Goal: Task Accomplishment & Management: Complete application form

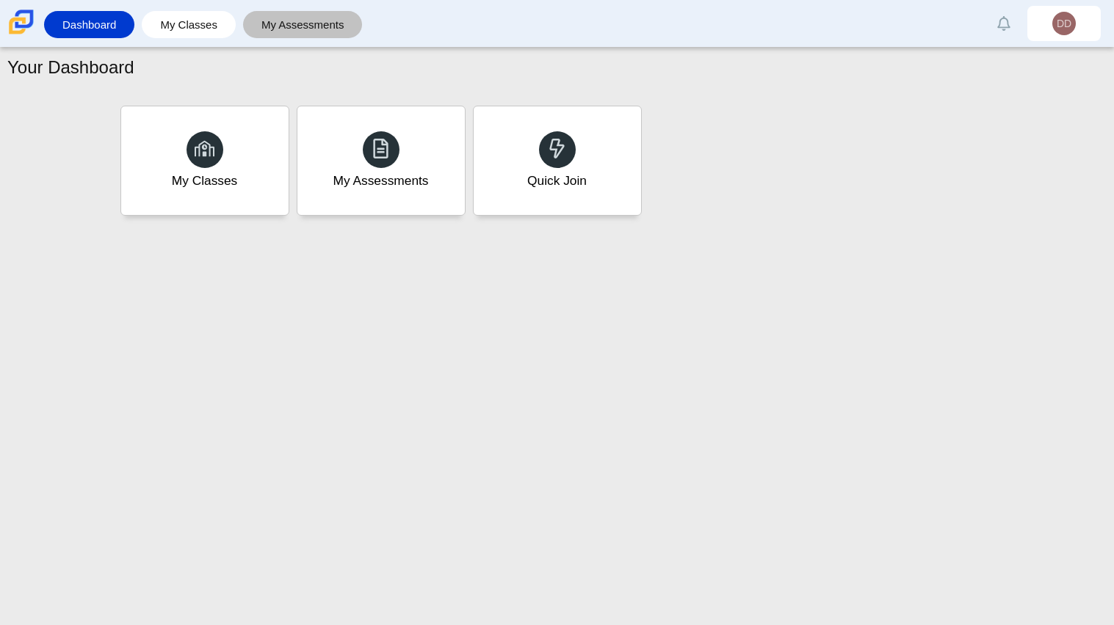
click at [280, 21] on link "My Assessments" at bounding box center [302, 24] width 105 height 27
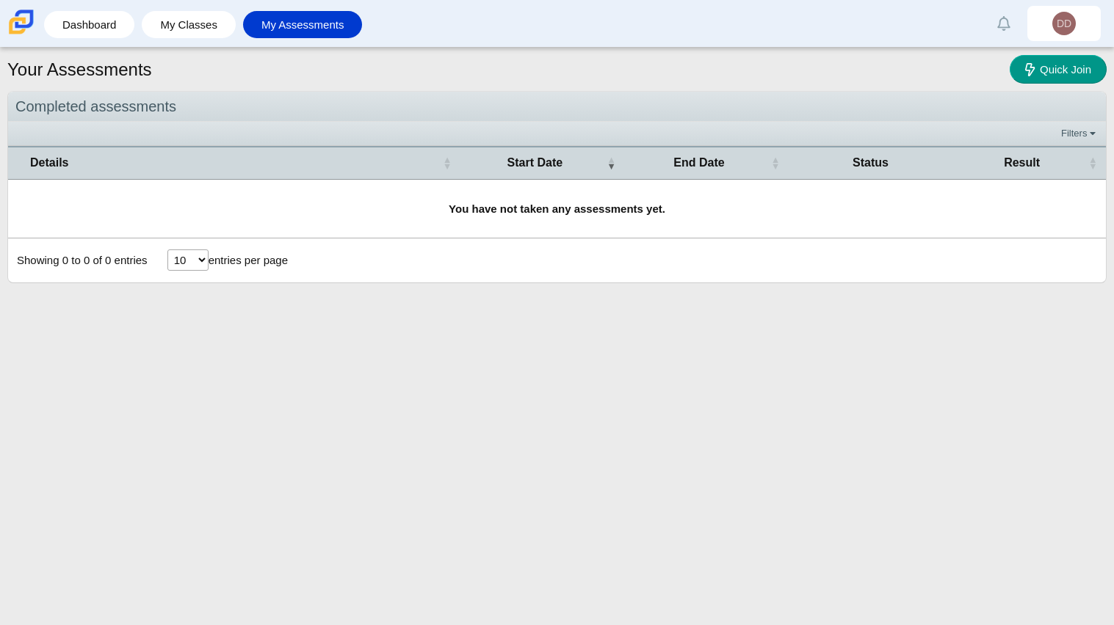
click at [173, 260] on select "10 25 50 100" at bounding box center [187, 260] width 41 height 21
click at [187, 255] on select "10 25 50 100" at bounding box center [187, 260] width 41 height 21
click at [206, 14] on link "My Classes" at bounding box center [188, 24] width 79 height 27
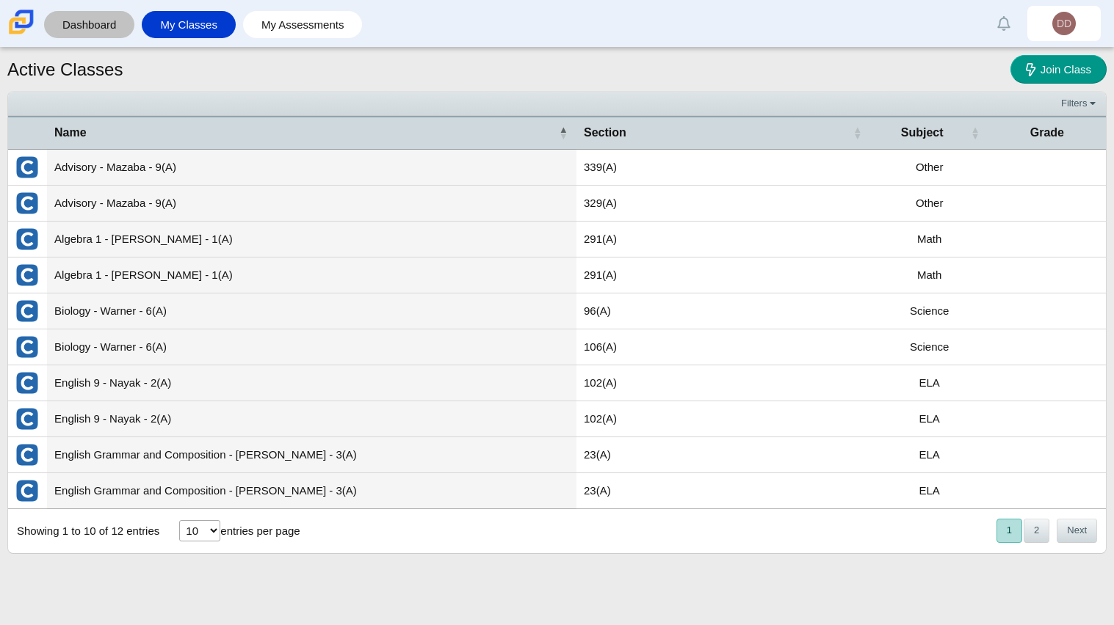
click at [63, 31] on link "Dashboard" at bounding box center [89, 24] width 76 height 27
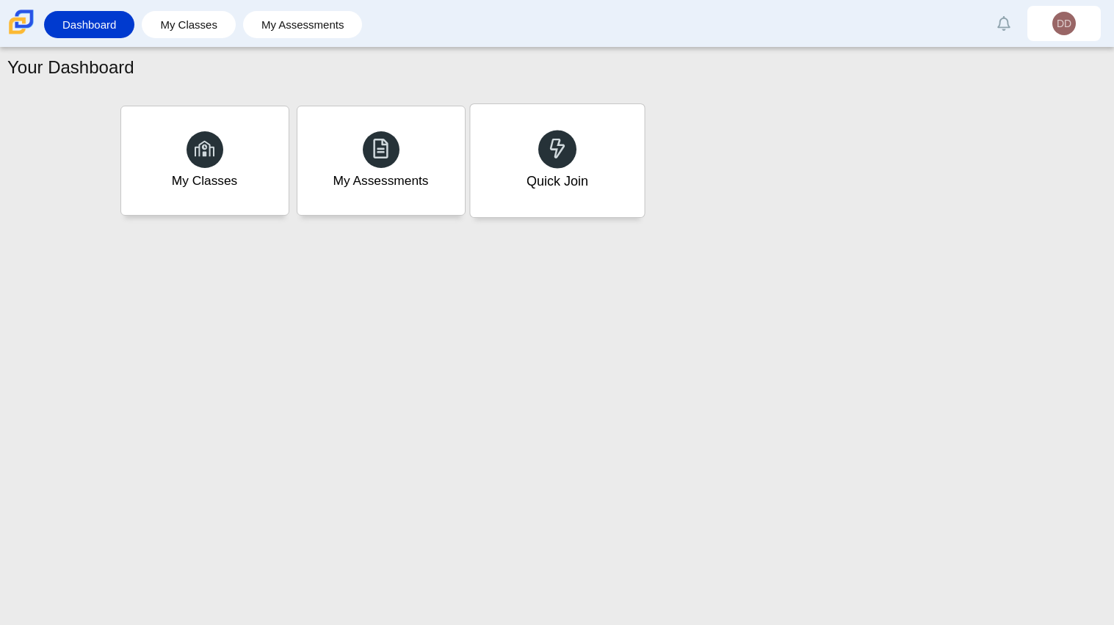
click at [581, 153] on div "Quick Join" at bounding box center [557, 160] width 174 height 113
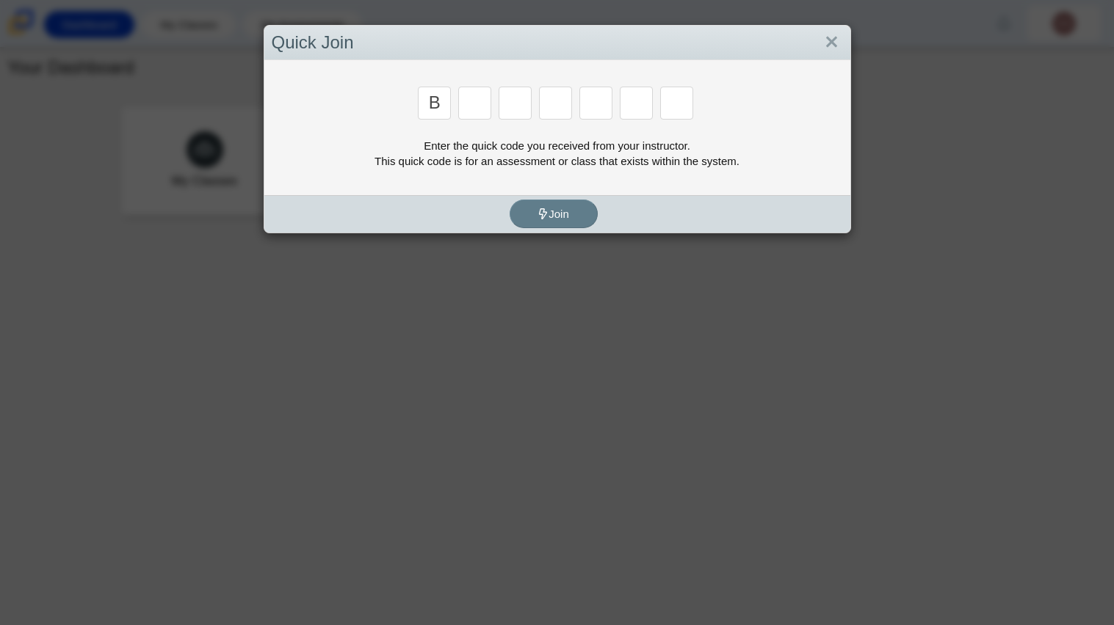
type input "b"
type input "m"
type input "3"
type input "5"
type input "3"
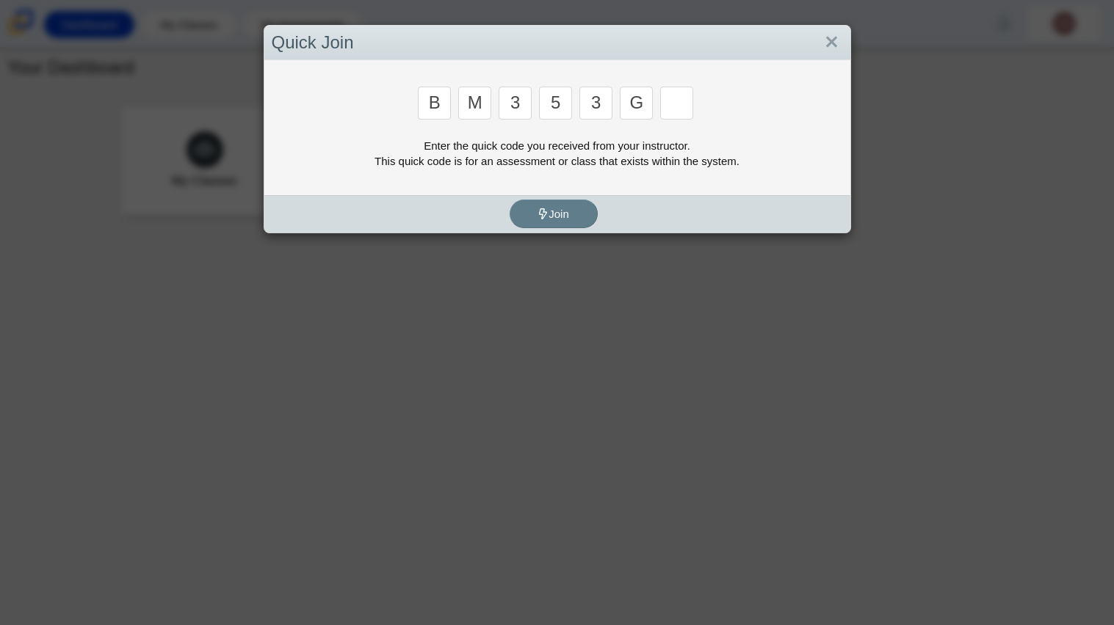
type input "g"
type input "b"
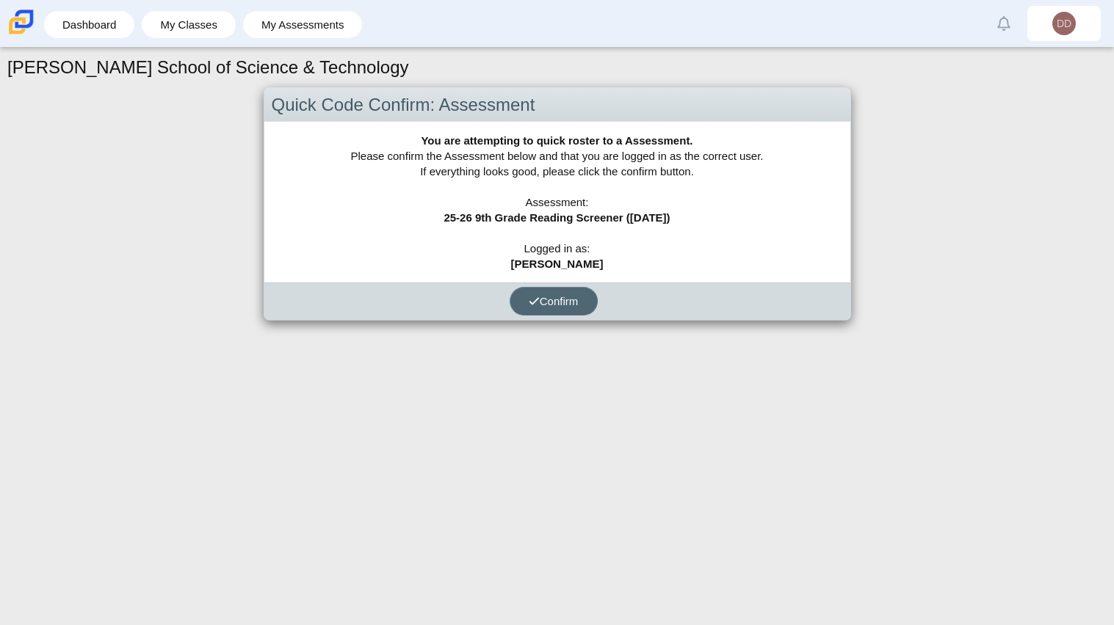
click at [577, 304] on span "Confirm" at bounding box center [554, 301] width 50 height 12
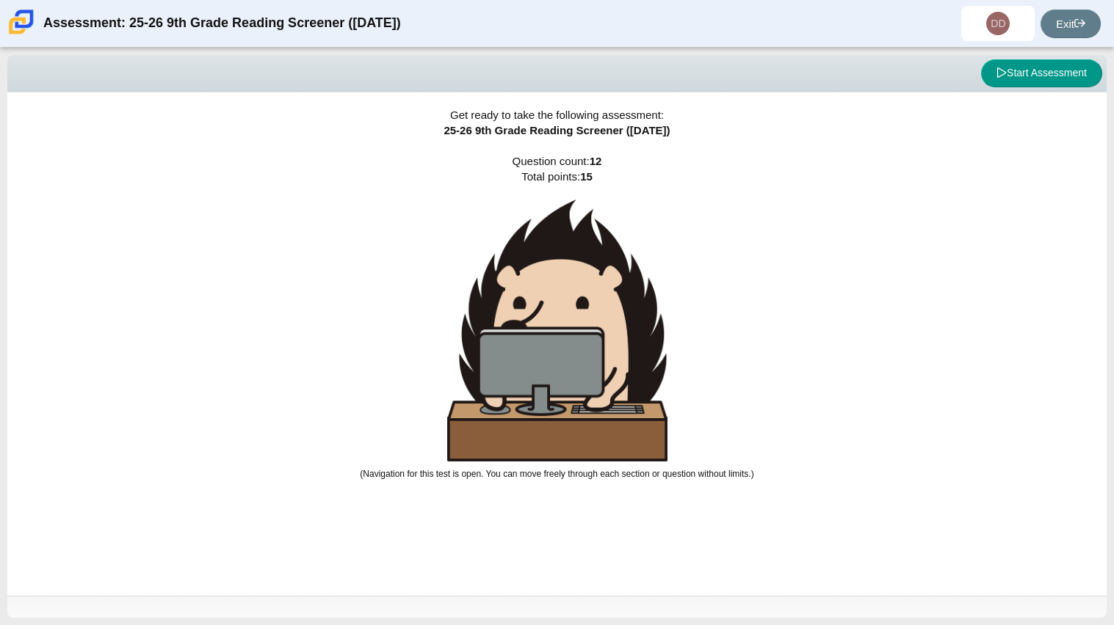
click at [416, 197] on div "Get ready to take the following assessment: 25-26 9th Grade Reading Screener (A…" at bounding box center [556, 344] width 1099 height 504
click at [1006, 68] on button "Start Assessment" at bounding box center [1041, 73] width 121 height 28
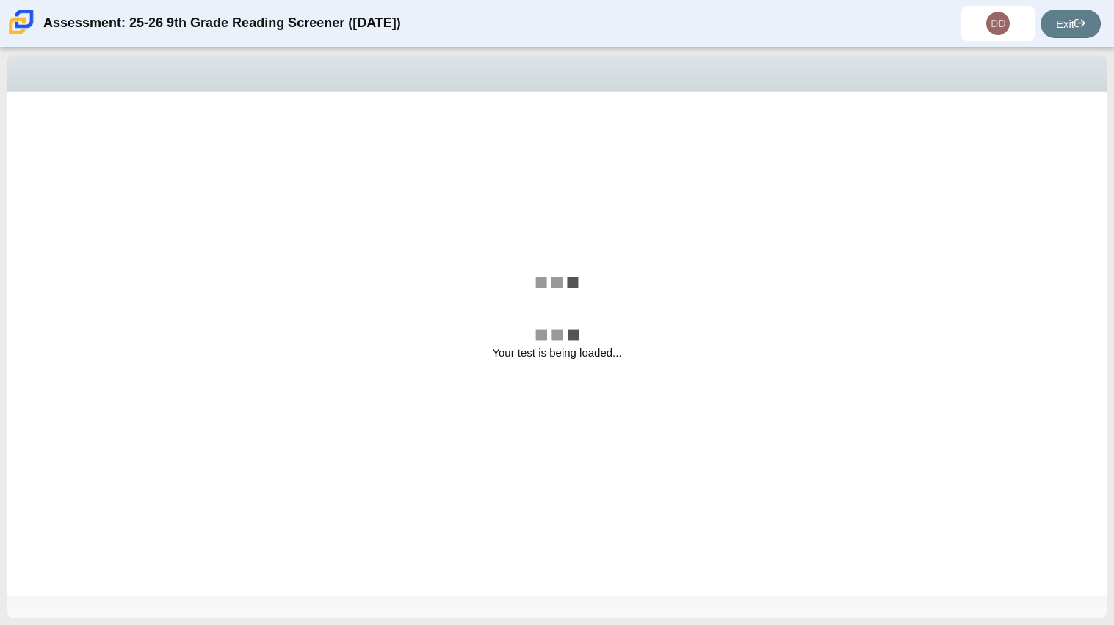
select select
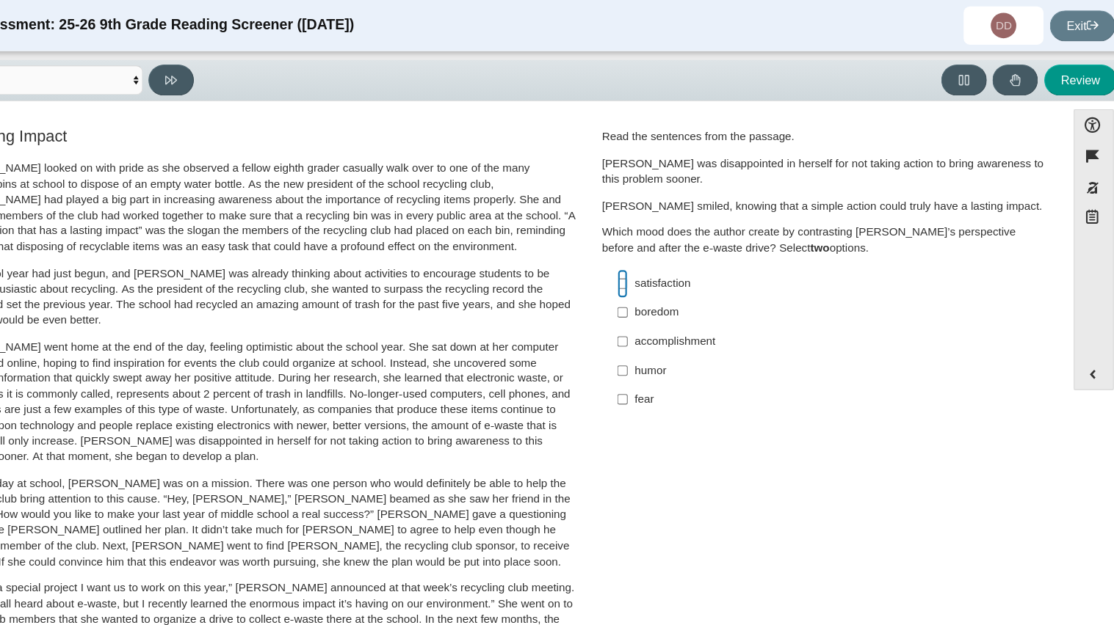
click at [645, 256] on input "satisfaction satisfaction" at bounding box center [647, 261] width 10 height 26
checkbox input "true"
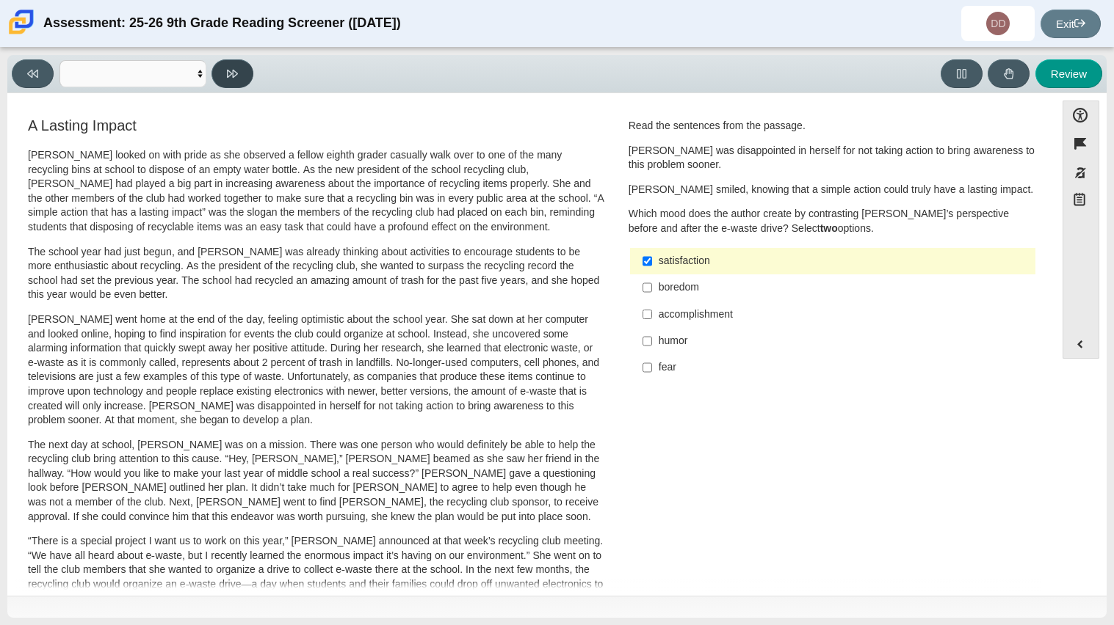
click at [241, 76] on button at bounding box center [232, 73] width 42 height 29
select select "0ff64528-ffd7-428d-b192-babfaadd44e8"
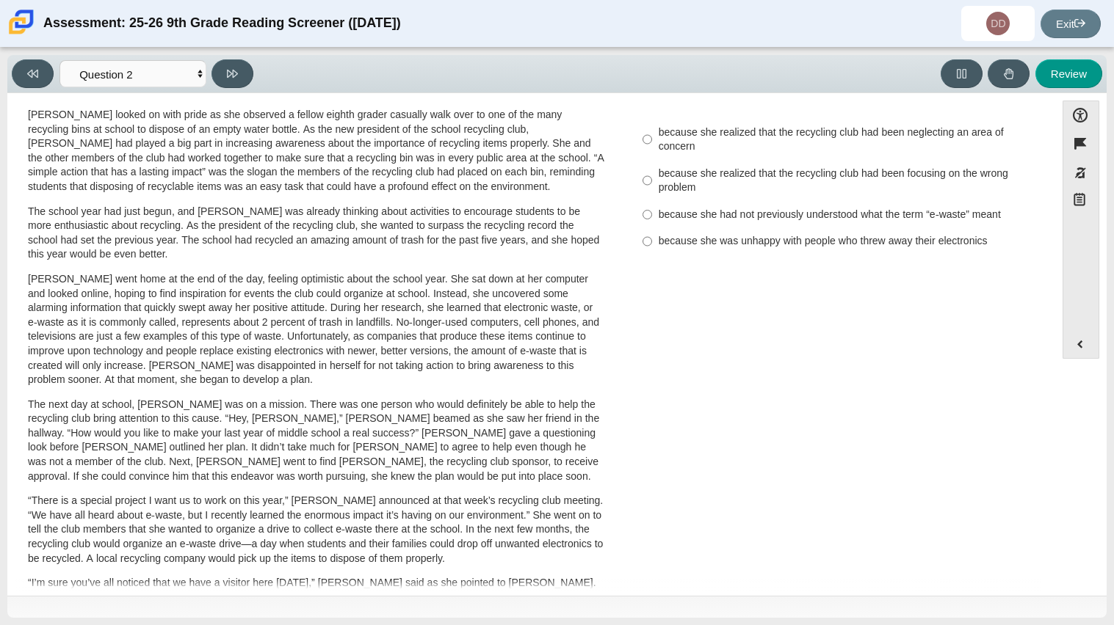
scroll to position [27, 0]
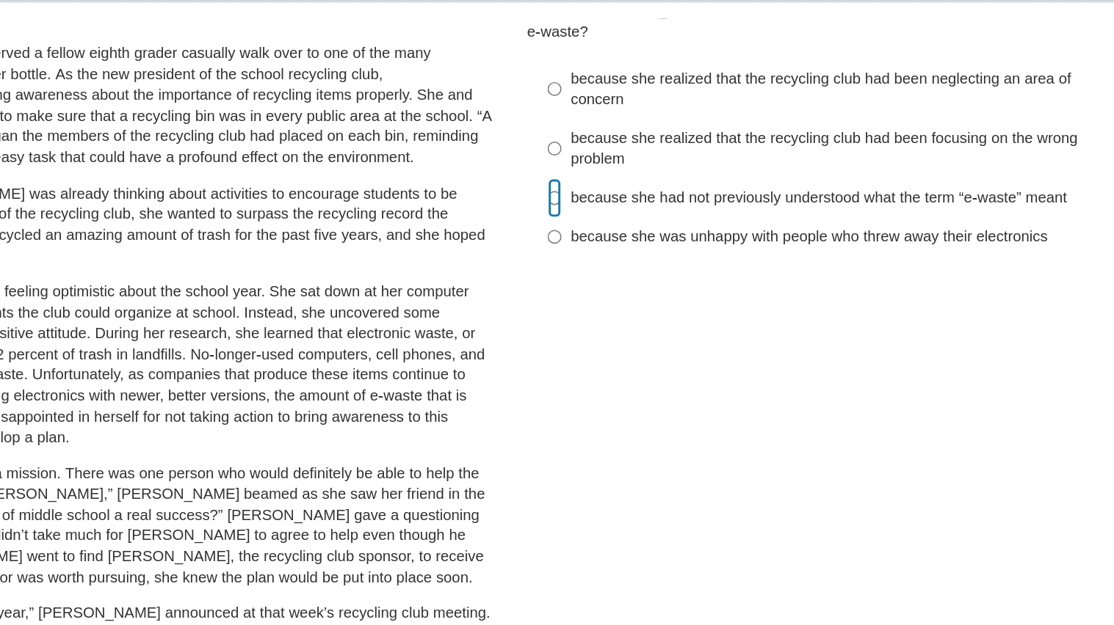
click at [643, 214] on input "because she had not previously understood what the term “e-waste” meant because…" at bounding box center [647, 227] width 10 height 26
radio input "true"
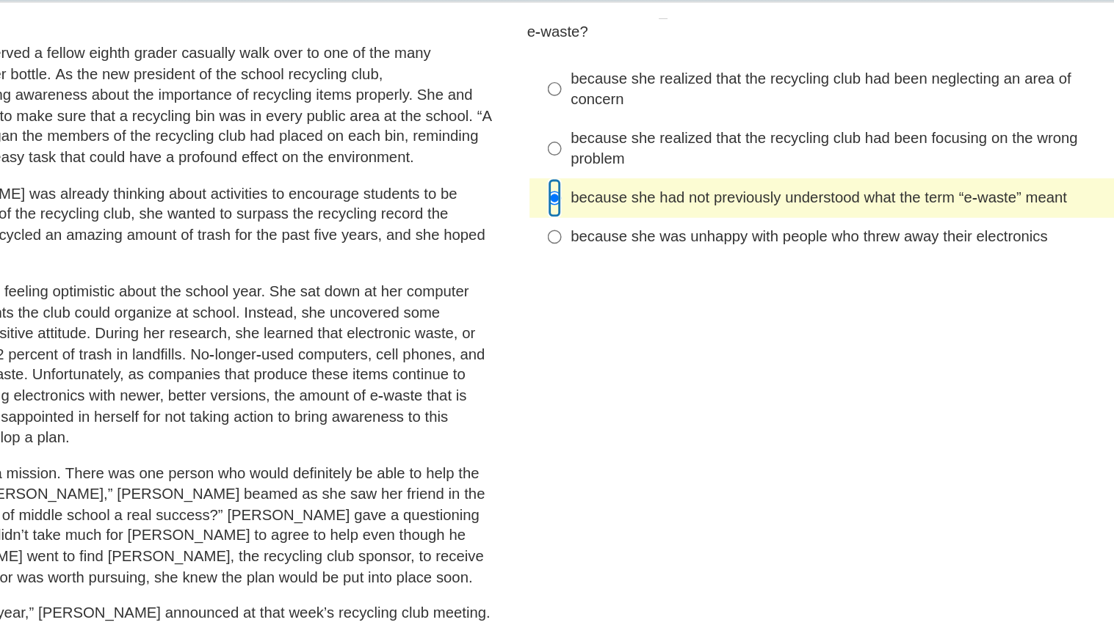
scroll to position [0, 0]
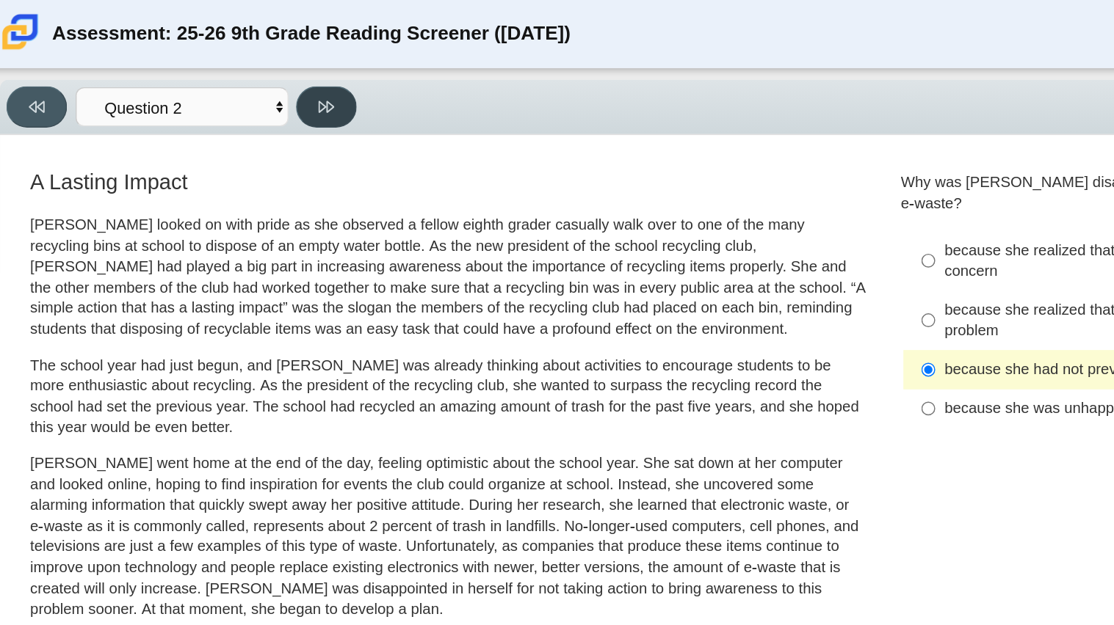
click at [240, 80] on button at bounding box center [232, 73] width 42 height 29
select select "7ce3d843-6974-4858-901c-1ff39630e843"
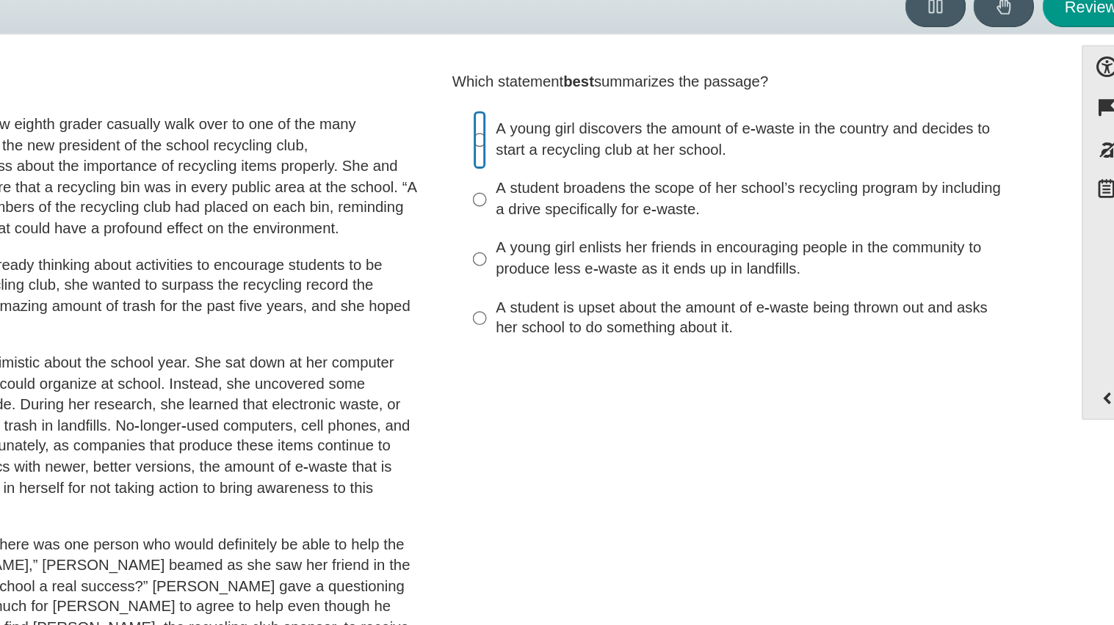
click at [647, 164] on input "A young girl discovers the amount of e-waste in the country and decides to star…" at bounding box center [647, 165] width 10 height 41
radio input "true"
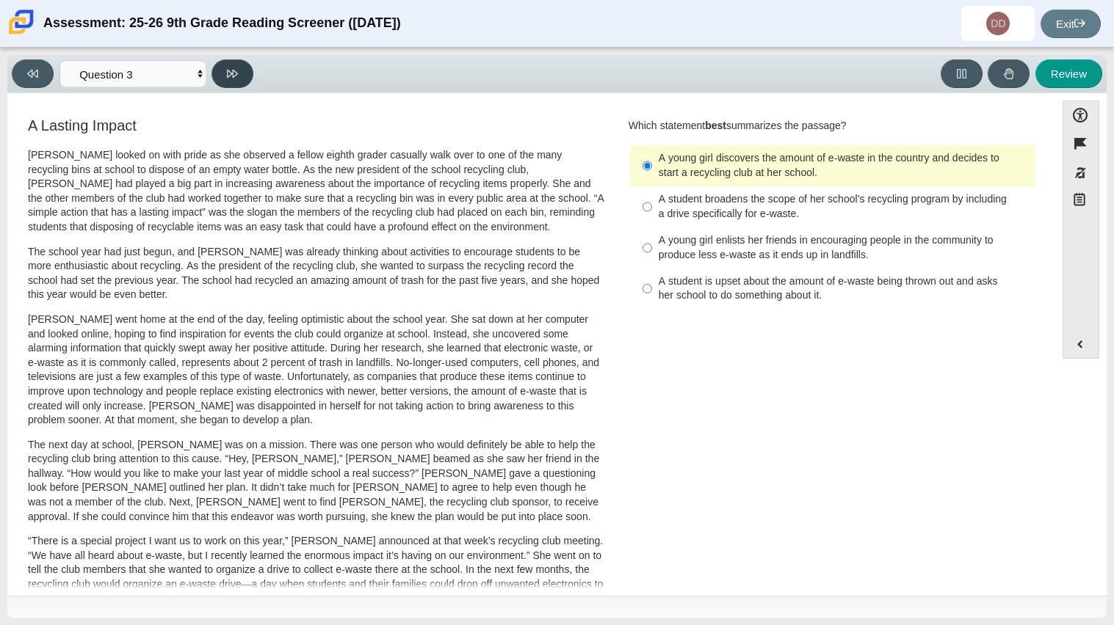
click at [217, 64] on button at bounding box center [232, 73] width 42 height 29
select select "ca9ea0f1-49c5-4bd1-83b0-472c18652b42"
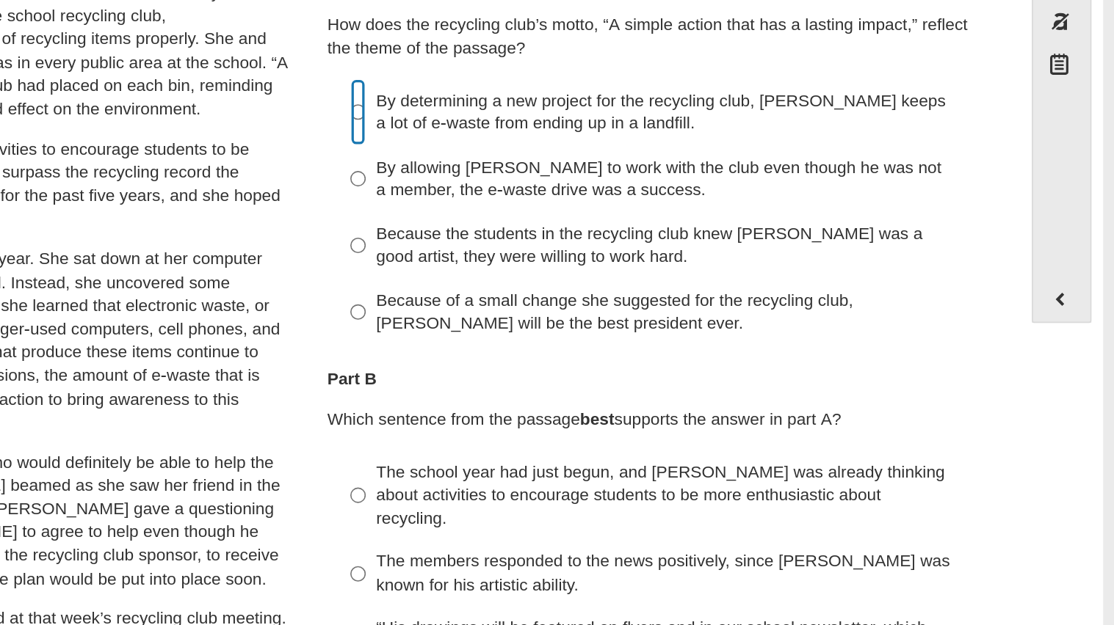
click at [642, 229] on input "By determining a new project for the recycling club, Scarlett keeps a lot of e-…" at bounding box center [647, 228] width 10 height 41
radio input "true"
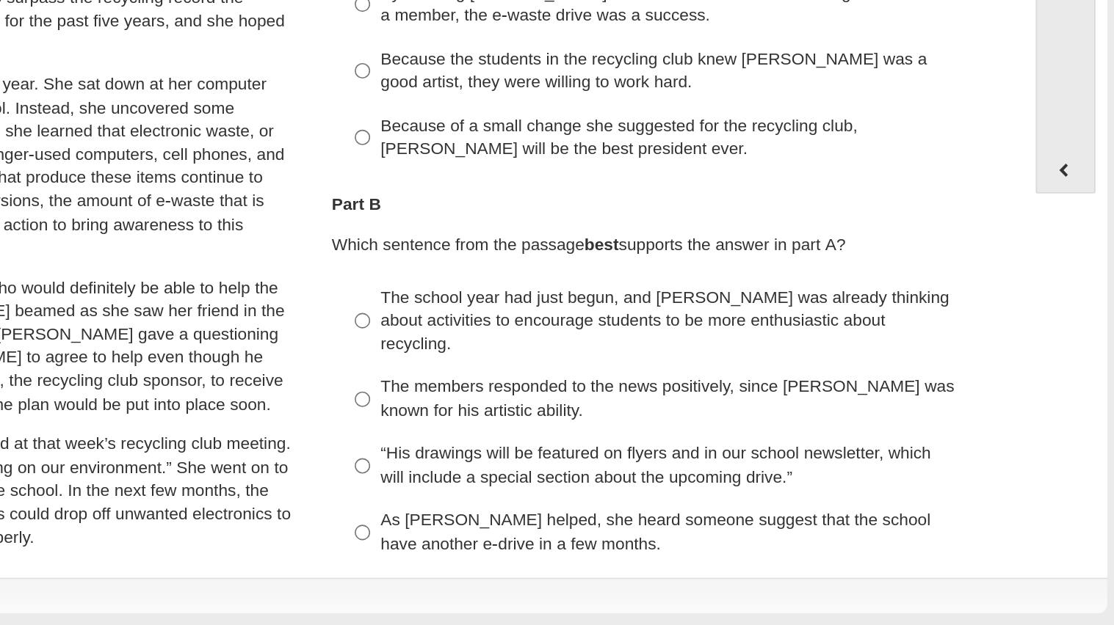
scroll to position [33, 0]
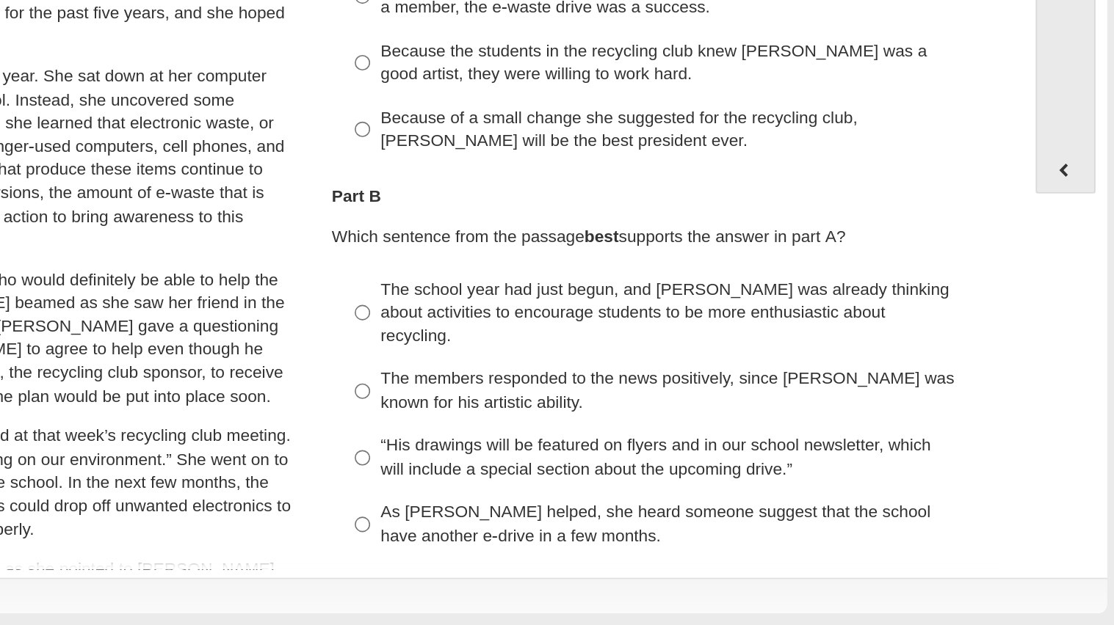
click at [739, 438] on div "The school year had just begun, and Scarlett was already thinking about activit…" at bounding box center [843, 432] width 371 height 43
click at [652, 438] on input "The school year had just begun, and Scarlett was already thinking about activit…" at bounding box center [647, 432] width 10 height 56
radio input "true"
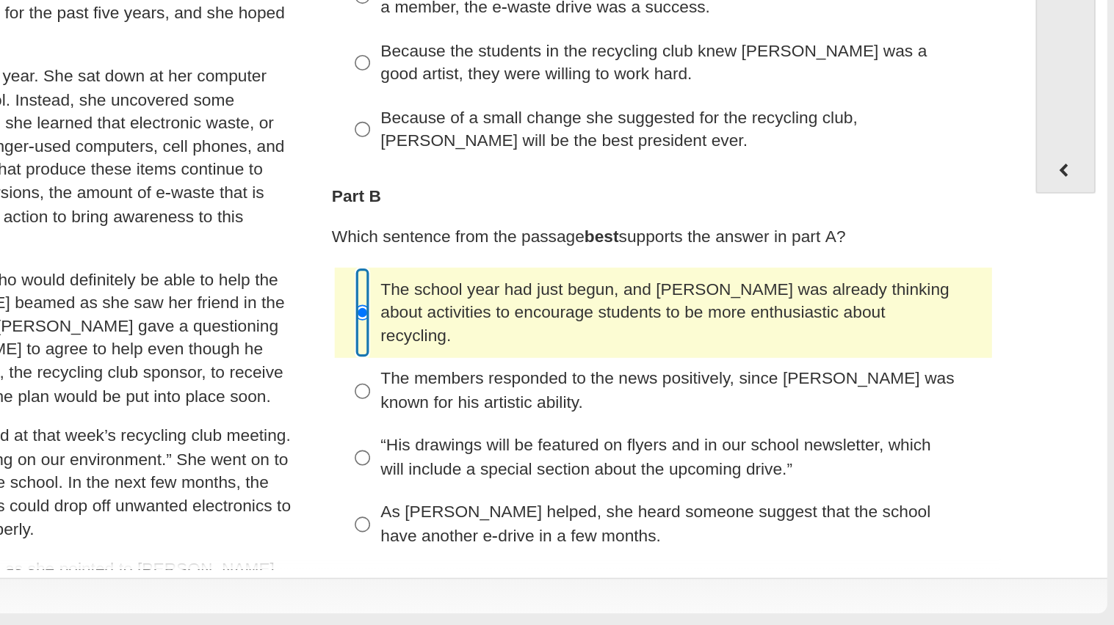
scroll to position [0, 0]
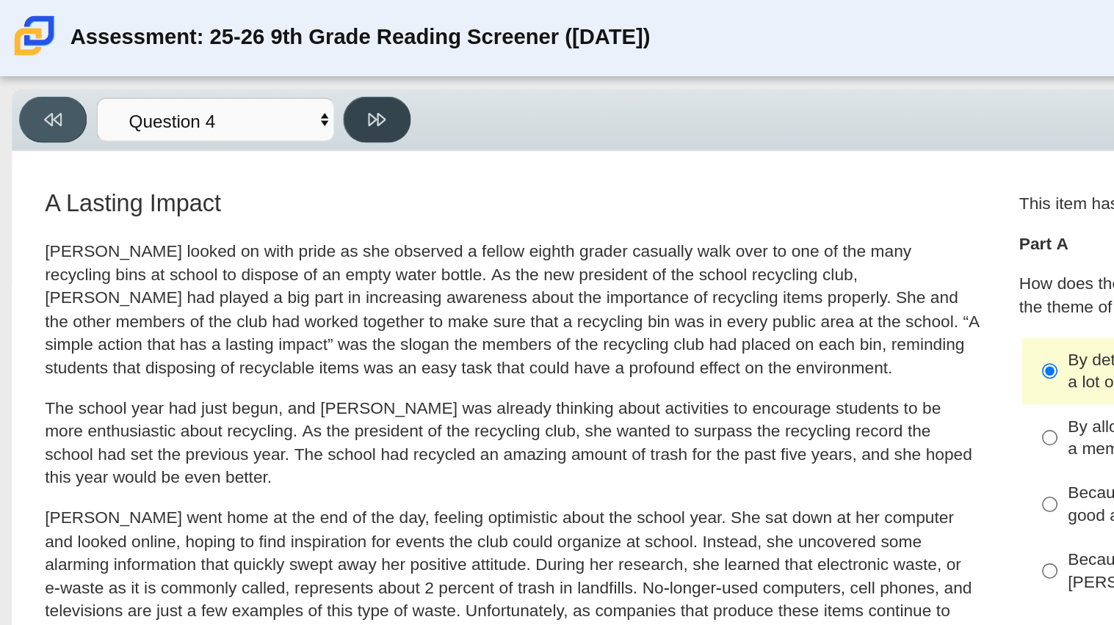
click at [233, 70] on icon at bounding box center [232, 74] width 11 height 8
select select "e41f1a79-e29f-4095-8030-a53364015bed"
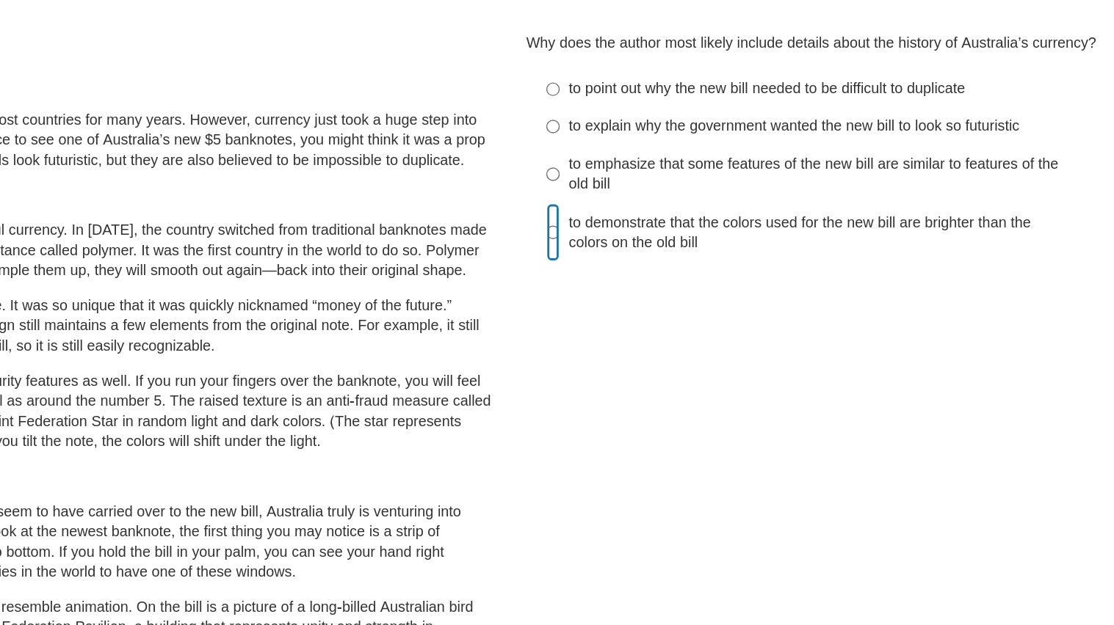
click at [646, 266] on input "to demonstrate that the colors used for the new bill are brighter than the colo…" at bounding box center [647, 259] width 10 height 41
radio input "true"
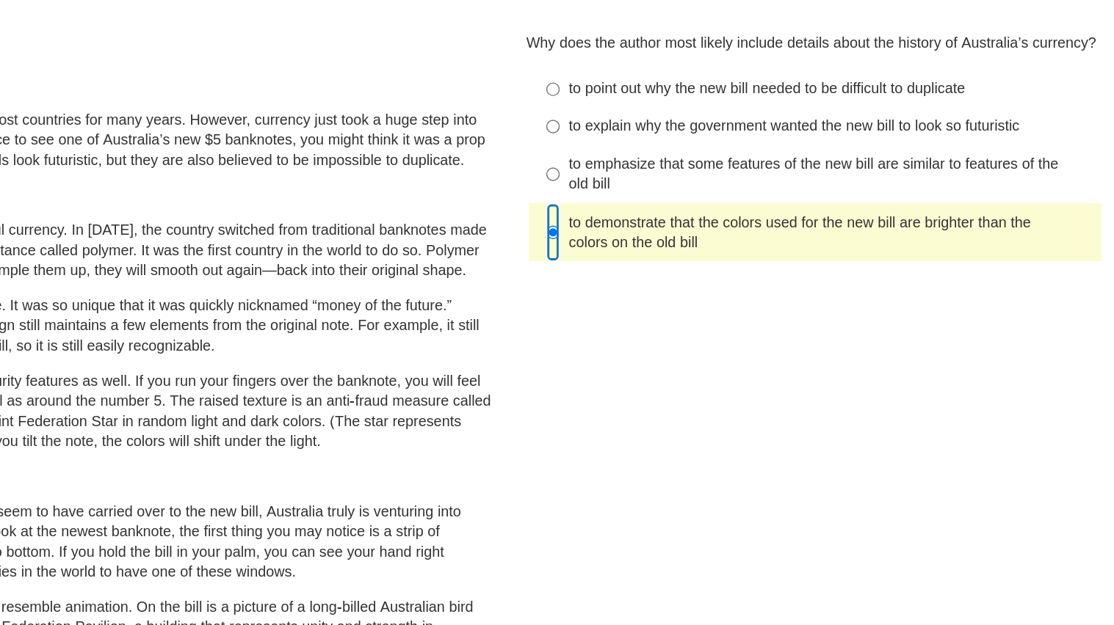
click at [645, 264] on input "to demonstrate that the colors used for the new bill are brighter than the colo…" at bounding box center [647, 259] width 10 height 41
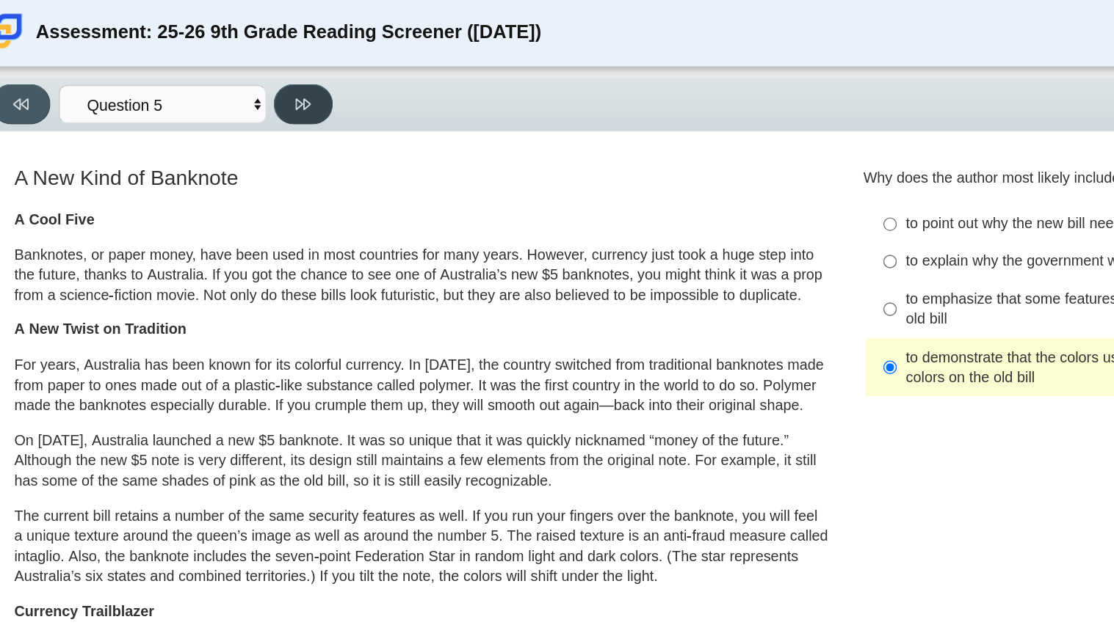
click at [230, 76] on icon at bounding box center [232, 73] width 11 height 11
select select "69146e31-7b3d-4a3e-9ce6-f30c24342ae0"
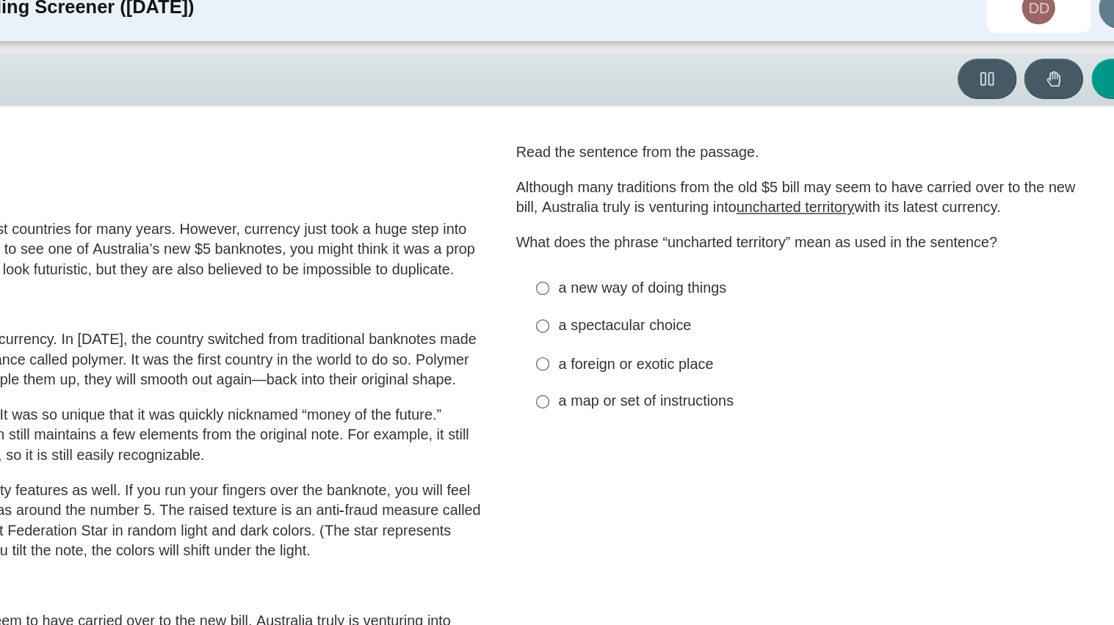
click at [649, 223] on label "a new way of doing things a new way of doing things" at bounding box center [833, 221] width 403 height 26
click at [649, 223] on input "a new way of doing things a new way of doing things" at bounding box center [647, 221] width 10 height 26
radio input "true"
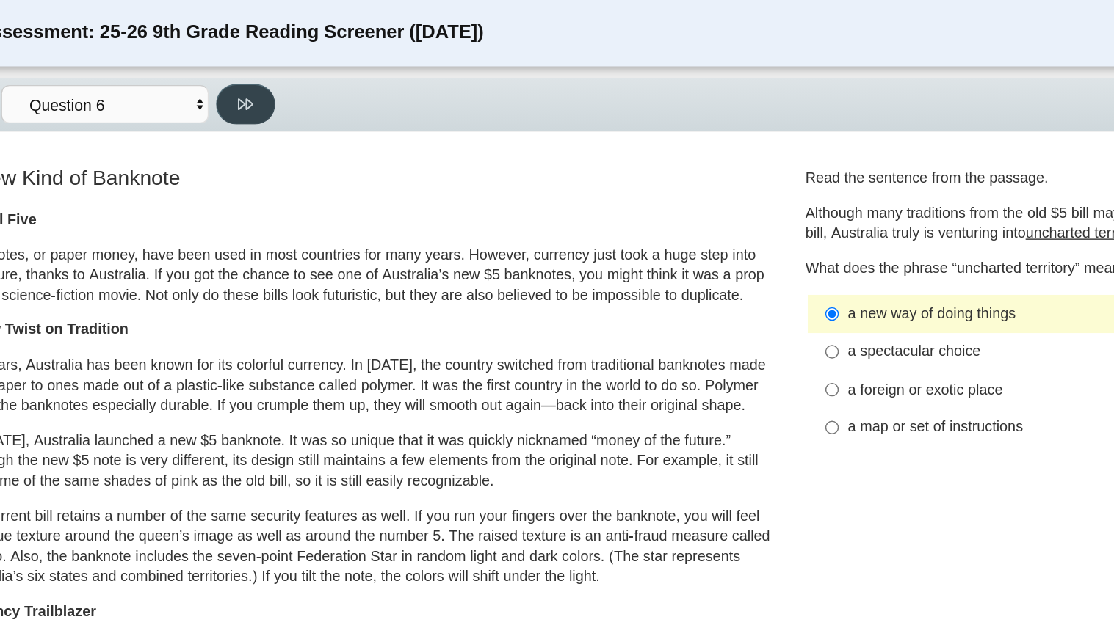
click at [237, 80] on button at bounding box center [232, 73] width 42 height 29
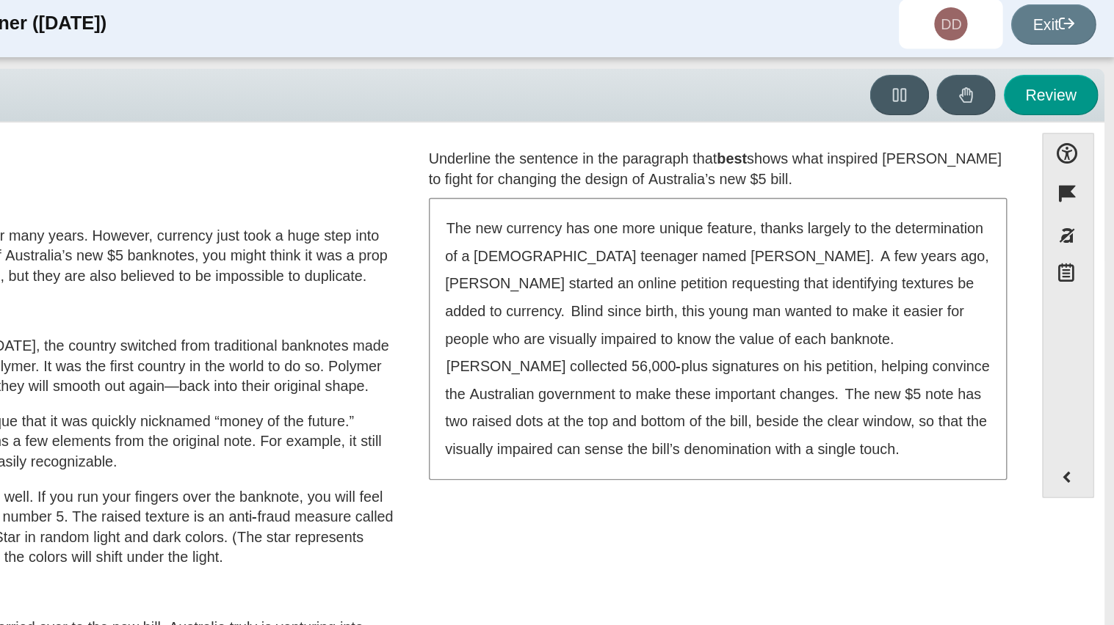
scroll to position [6, 0]
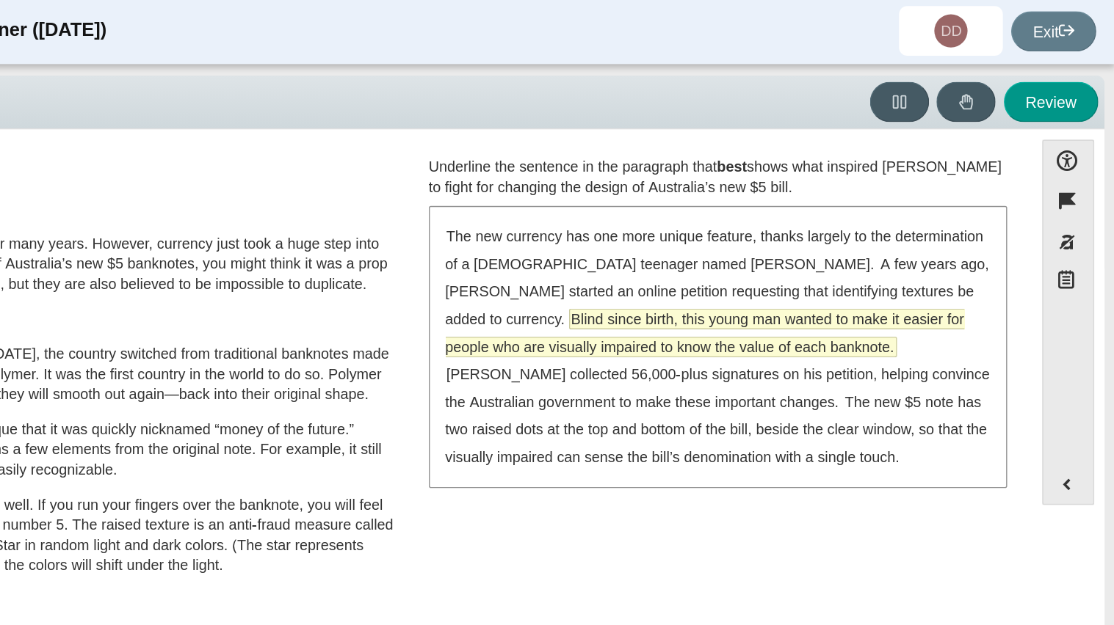
click at [850, 230] on span "Blind since birth, this young man wanted to make it easier for people who are v…" at bounding box center [823, 237] width 367 height 33
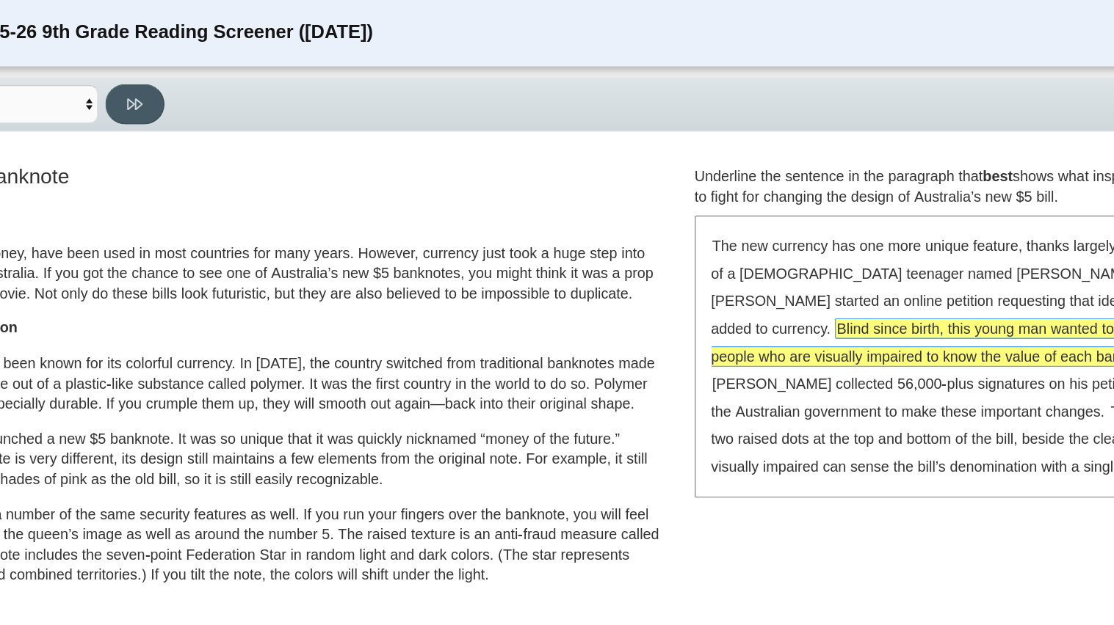
scroll to position [0, 0]
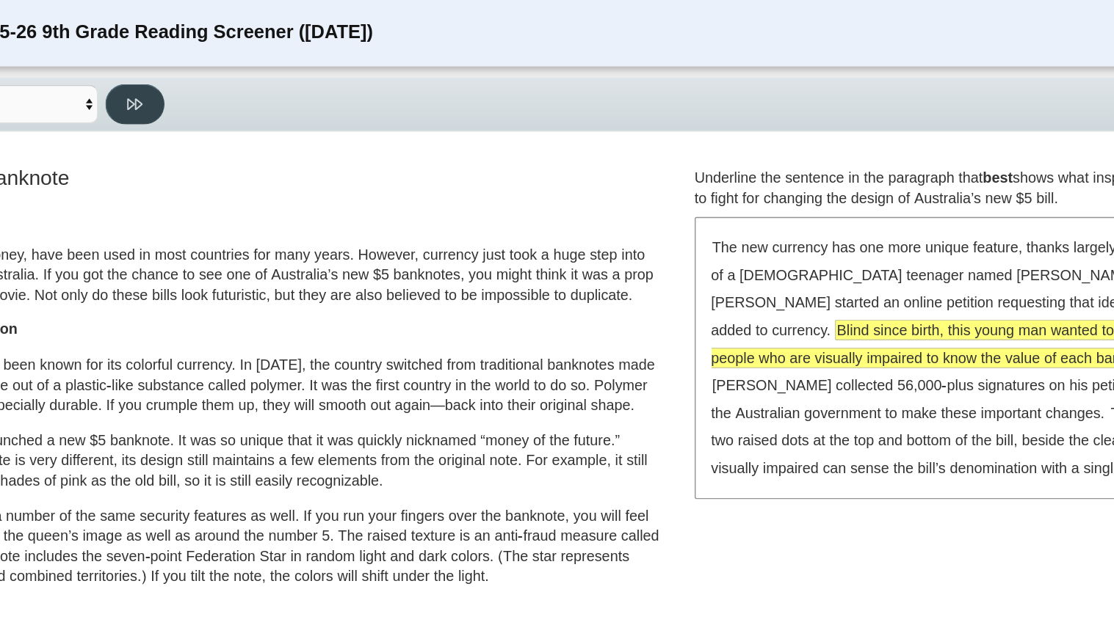
click at [230, 65] on button at bounding box center [232, 73] width 42 height 29
select select "ea8338c2-a6a3-418e-a305-2b963b54a290"
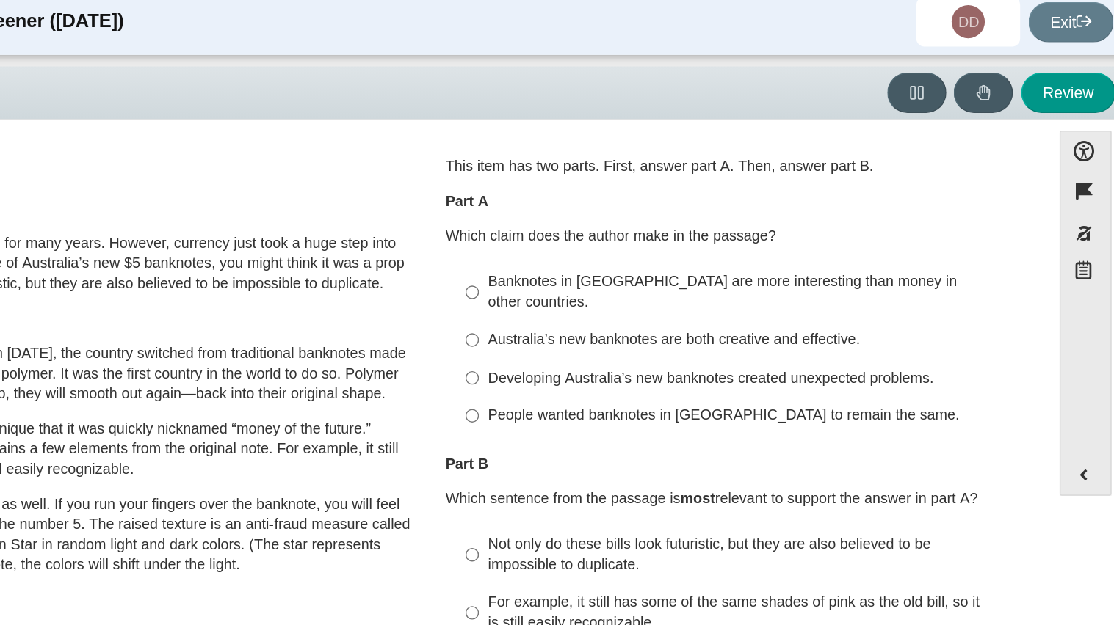
click at [658, 242] on div "Australia’s new banknotes are both creative and effective." at bounding box center [843, 249] width 371 height 15
click at [652, 236] on input "Australia’s new banknotes are both creative and effective. Australia’s new bank…" at bounding box center [647, 249] width 10 height 26
radio input "true"
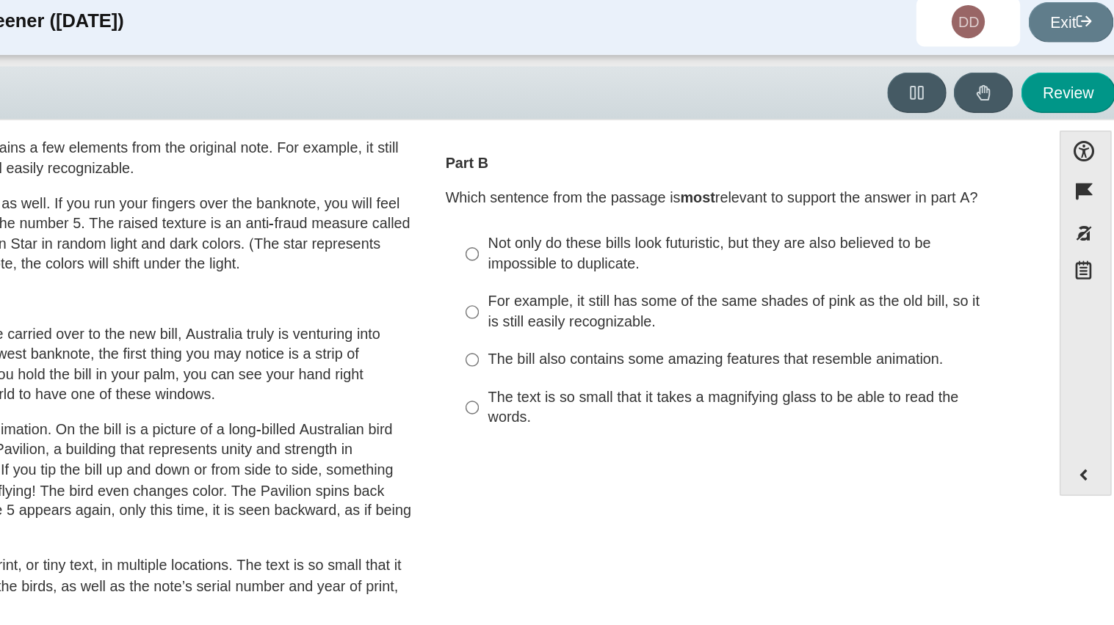
scroll to position [219, 0]
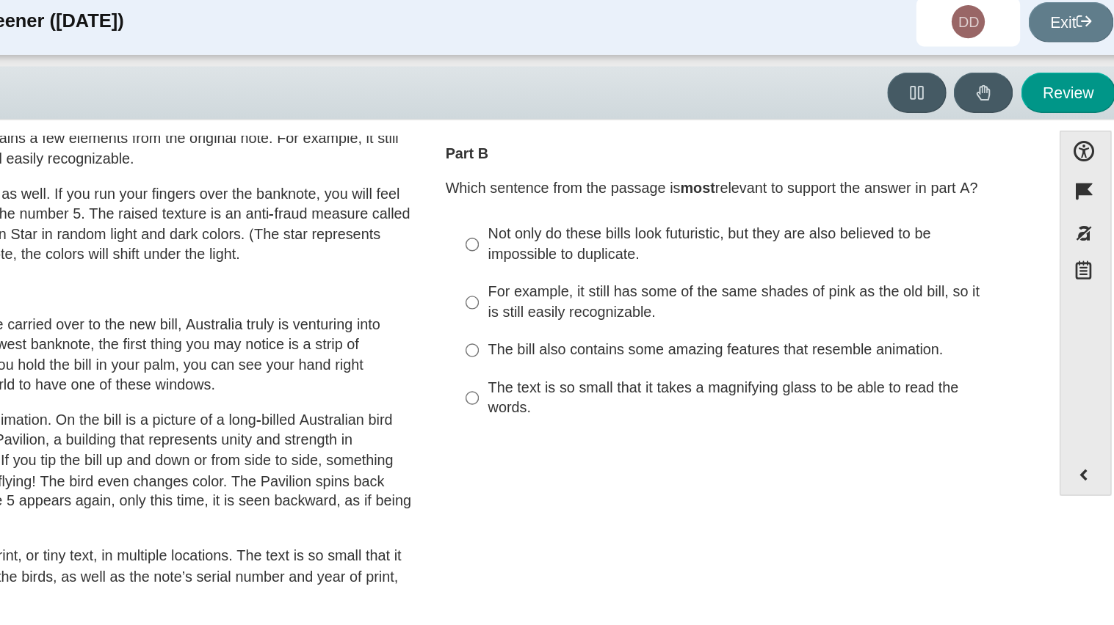
click at [667, 249] on div "The bill also contains some amazing features that resemble animation." at bounding box center [843, 256] width 371 height 15
click at [652, 243] on input "The bill also contains some amazing features that resemble animation. The bill …" at bounding box center [647, 256] width 10 height 26
radio input "true"
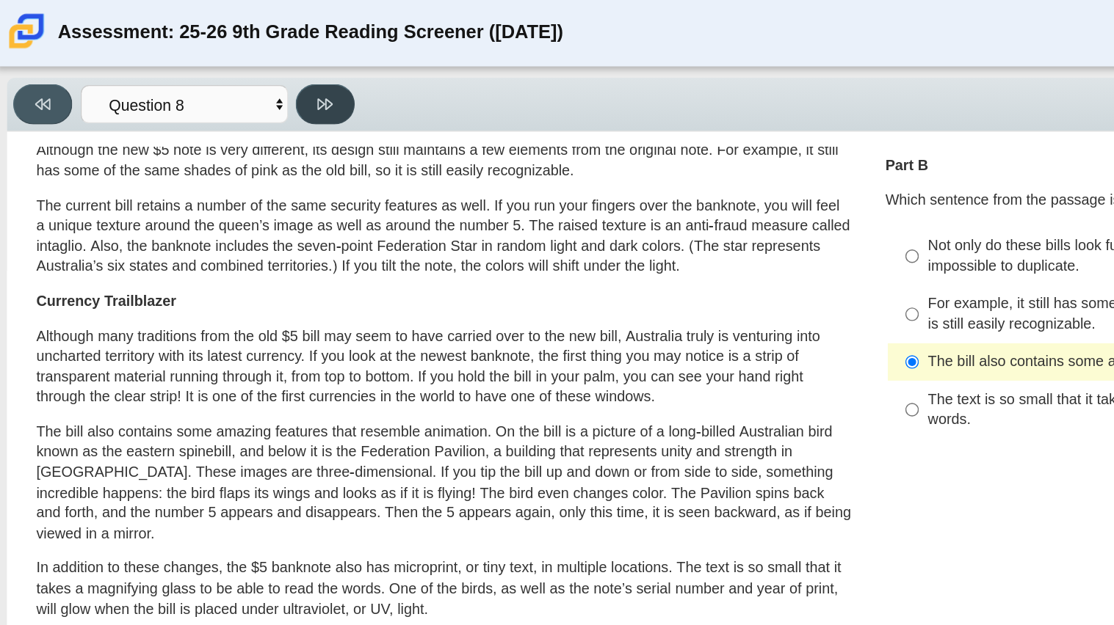
click at [231, 86] on button at bounding box center [232, 73] width 42 height 29
select select "89f058d6-b15c-4ef5-a4b3-fdaffb8868b6"
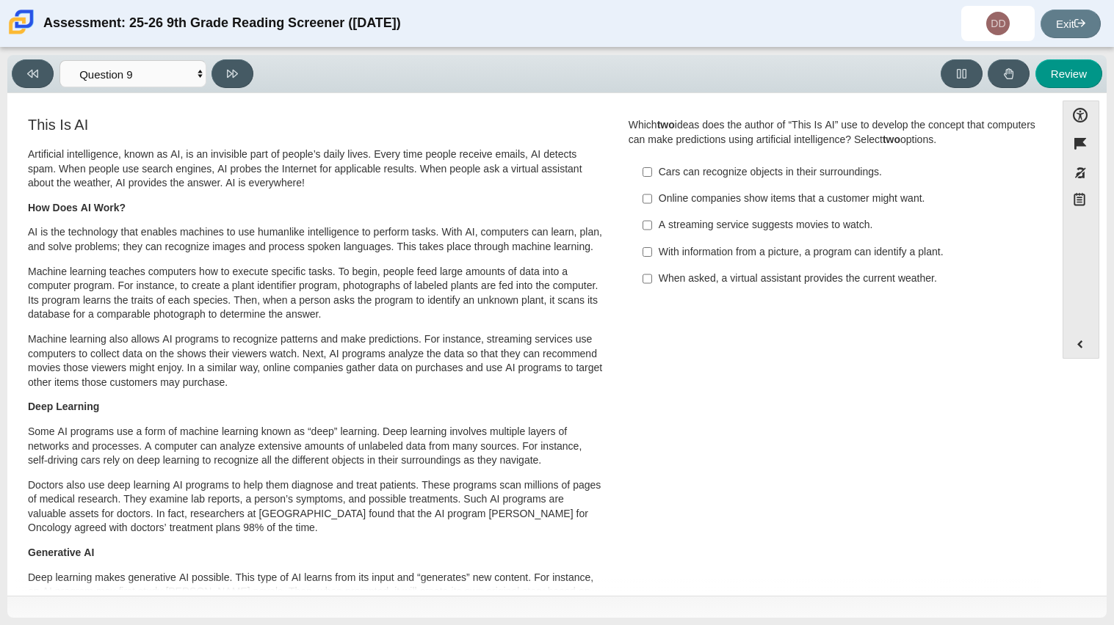
scroll to position [0, 0]
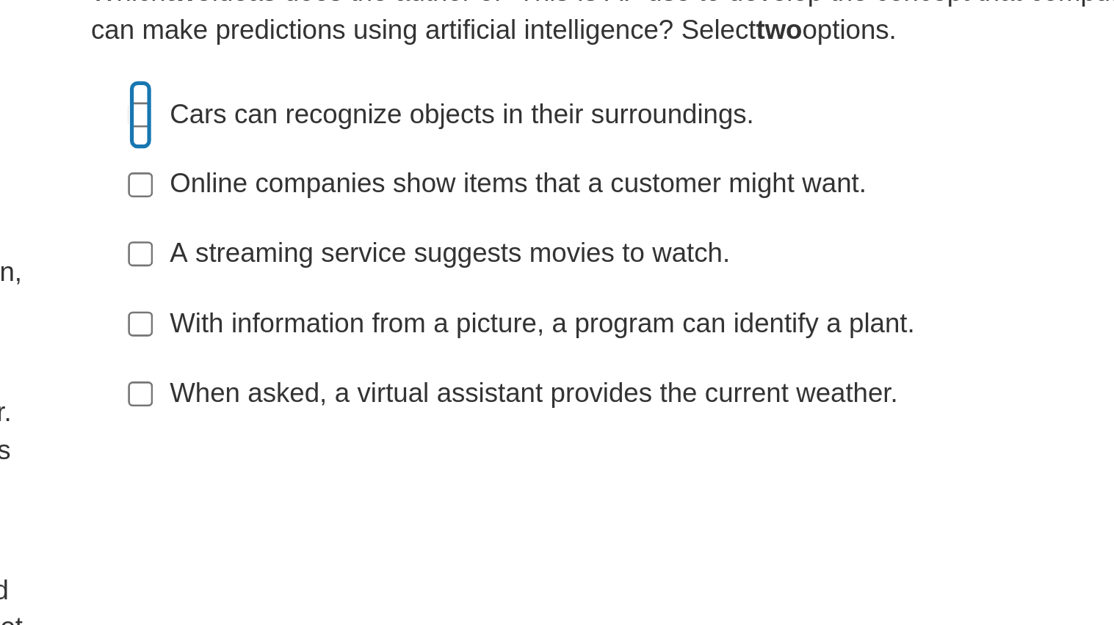
click at [642, 168] on input "Cars can recognize objects in their surroundings. Cars can recognize objects in…" at bounding box center [647, 172] width 10 height 26
checkbox input "true"
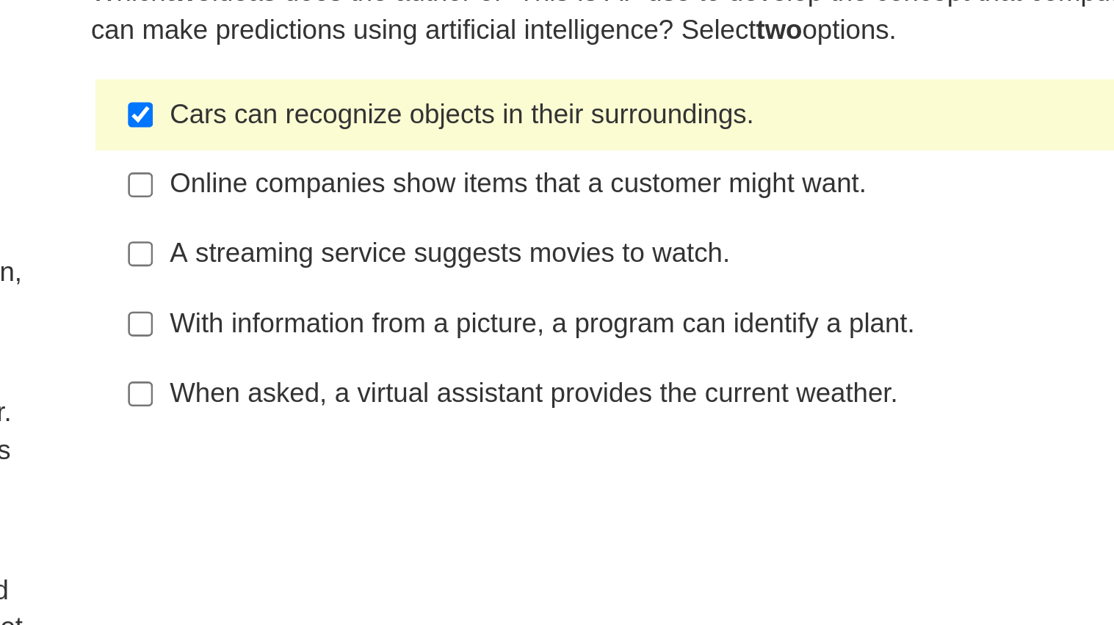
click at [675, 277] on div "When asked, a virtual assistant provides the current weather." at bounding box center [843, 279] width 371 height 15
click at [652, 277] on input "When asked, a virtual assistant provides the current weather. When asked, a vir…" at bounding box center [647, 279] width 10 height 26
checkbox input "true"
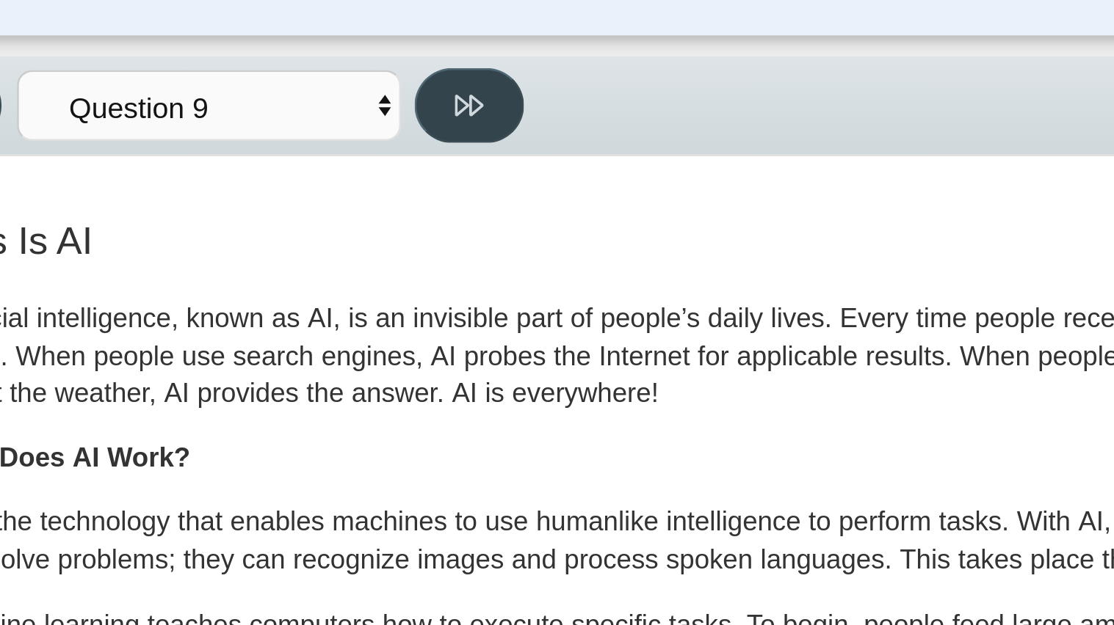
click at [224, 71] on button at bounding box center [232, 73] width 42 height 29
select select "cdf3c14e-a918-44d1-9b63-3db0fa81641e"
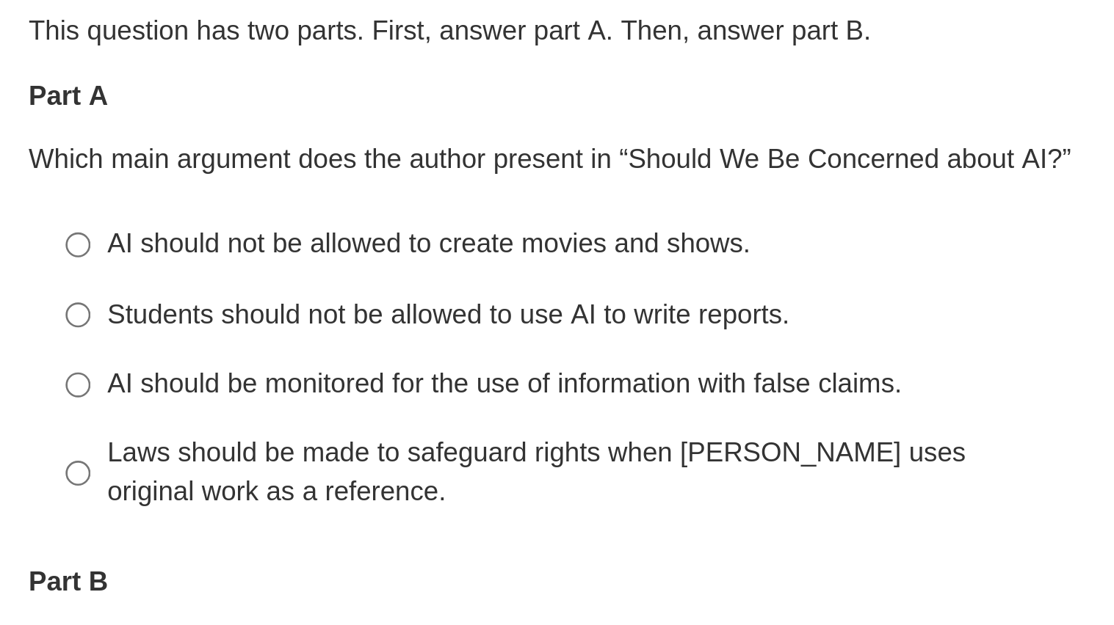
click at [681, 303] on div "Laws should be made to safeguard rights when AI uses original work as a referen…" at bounding box center [843, 294] width 371 height 29
click at [652, 303] on input "Laws should be made to safeguard rights when AI uses original work as a referen…" at bounding box center [647, 295] width 10 height 41
radio input "true"
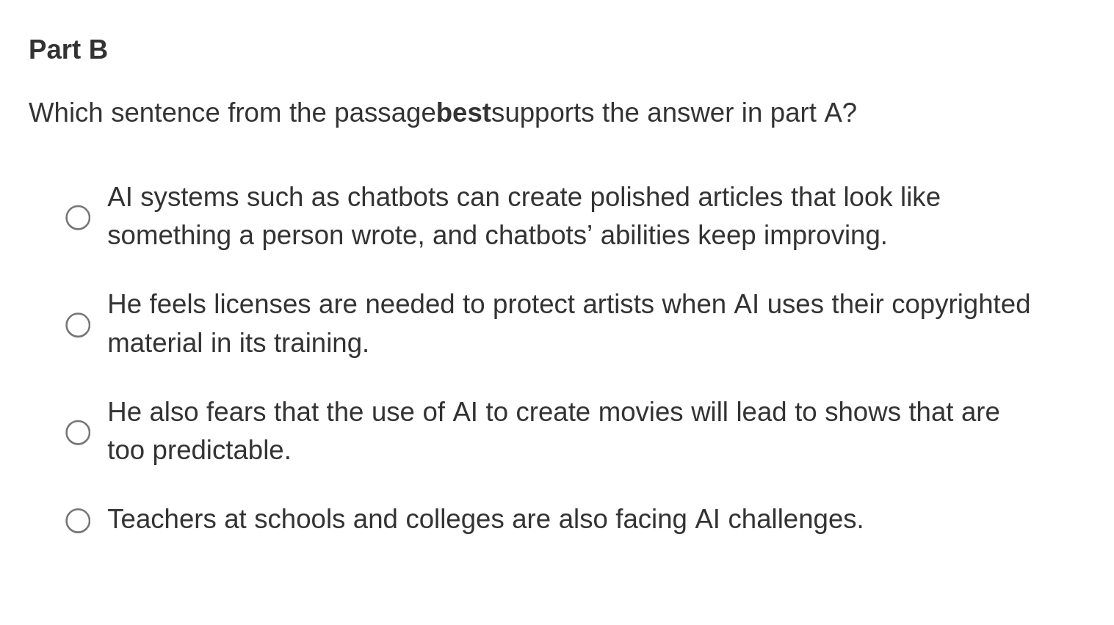
scroll to position [204, 0]
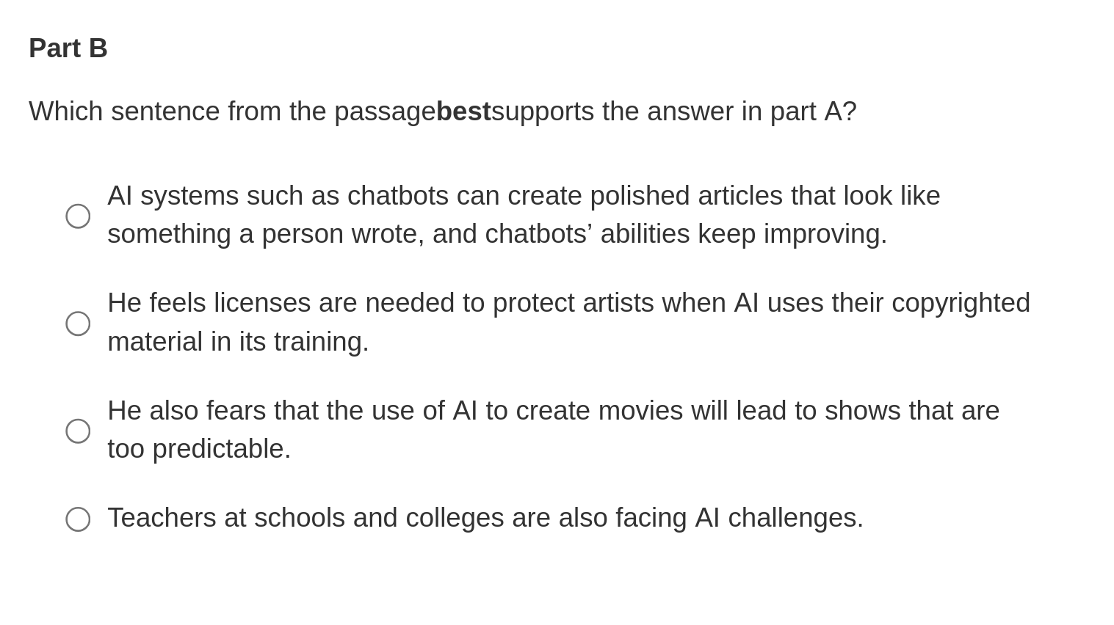
click at [664, 227] on div "He feels licenses are needed to protect artists when AI uses their copyrighted …" at bounding box center [843, 237] width 371 height 29
click at [652, 227] on input "He feels licenses are needed to protect artists when AI uses their copyrighted …" at bounding box center [647, 237] width 10 height 41
radio input "true"
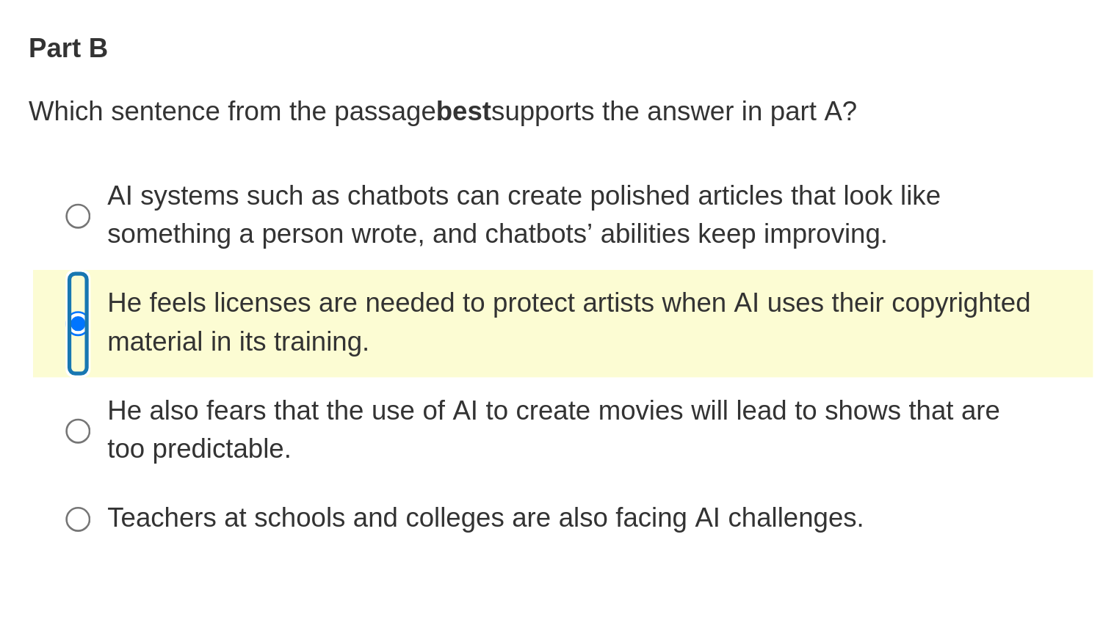
scroll to position [0, 0]
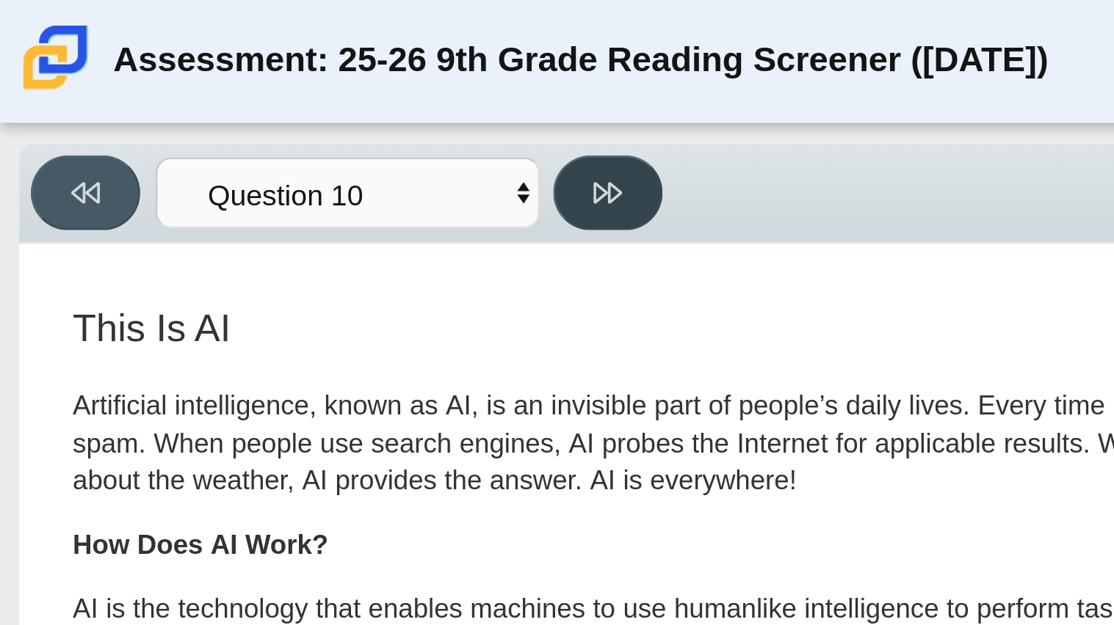
click at [219, 73] on button at bounding box center [232, 73] width 42 height 29
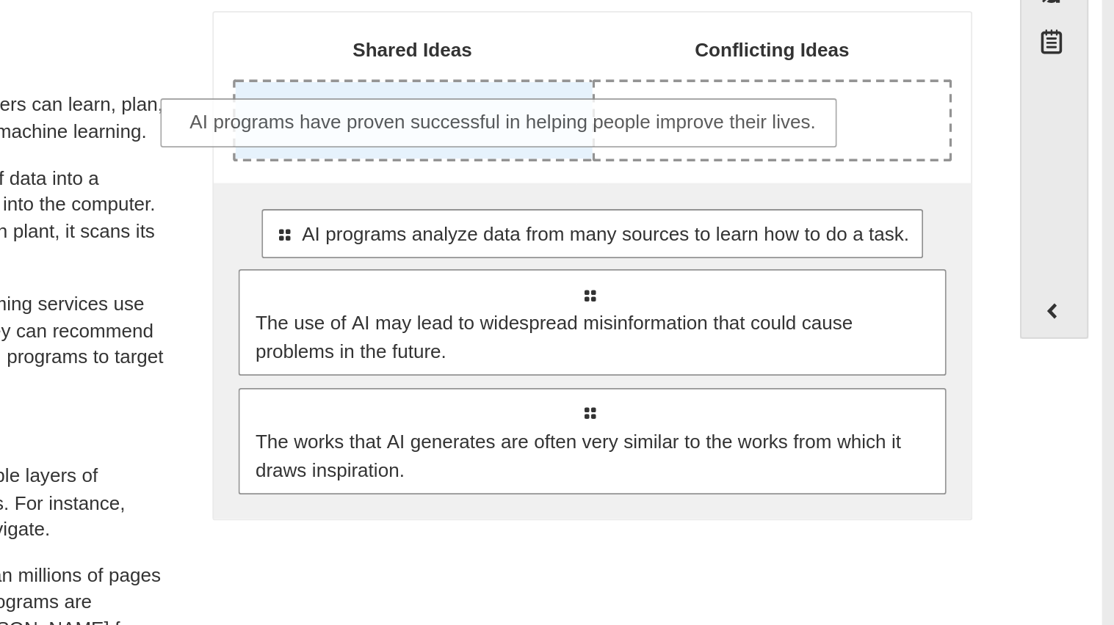
drag, startPoint x: 817, startPoint y: 311, endPoint x: 773, endPoint y: 250, distance: 74.6
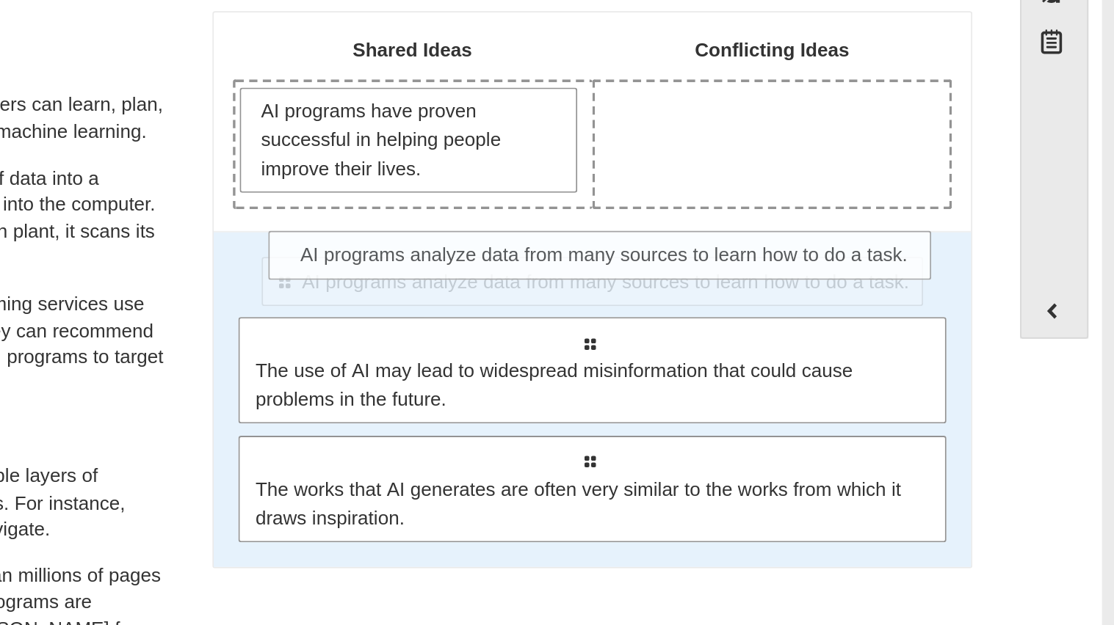
drag, startPoint x: 806, startPoint y: 333, endPoint x: 938, endPoint y: 199, distance: 187.9
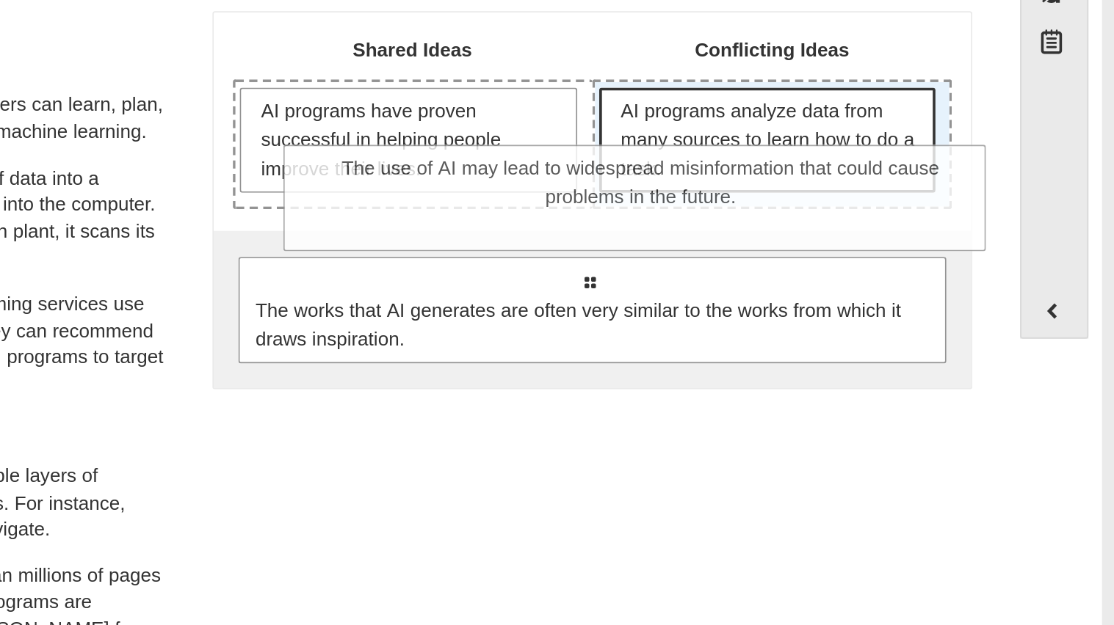
drag, startPoint x: 850, startPoint y: 326, endPoint x: 879, endPoint y: 266, distance: 66.0
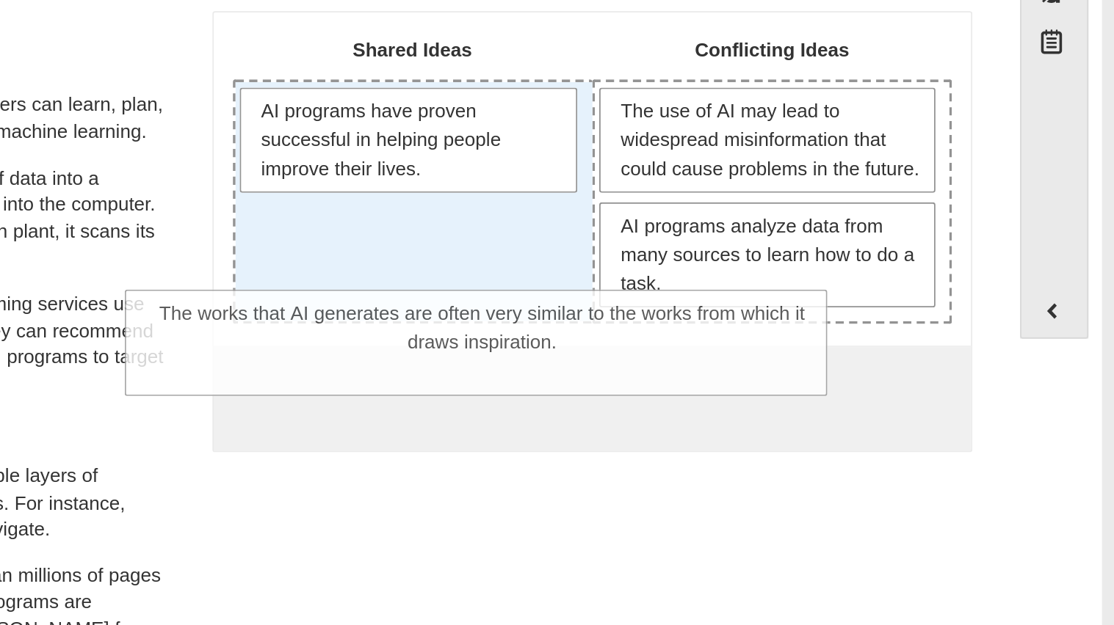
drag, startPoint x: 859, startPoint y: 392, endPoint x: 802, endPoint y: 332, distance: 83.1
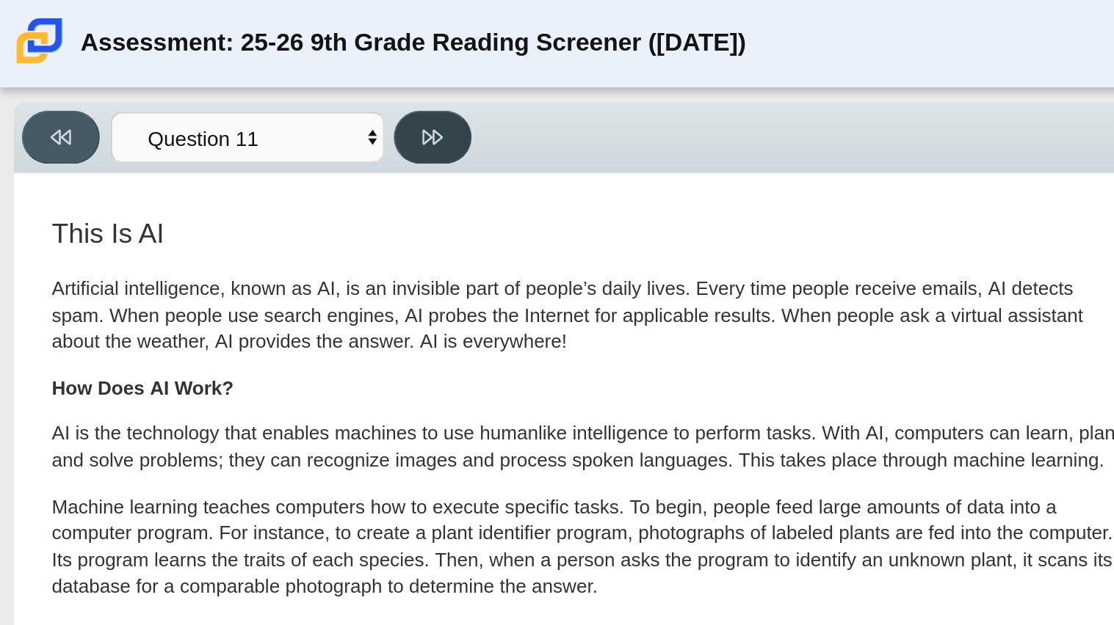
click at [230, 79] on button at bounding box center [232, 73] width 42 height 29
select select "c3effed4-44ce-4a19-bd96-1787f34e9b4c"
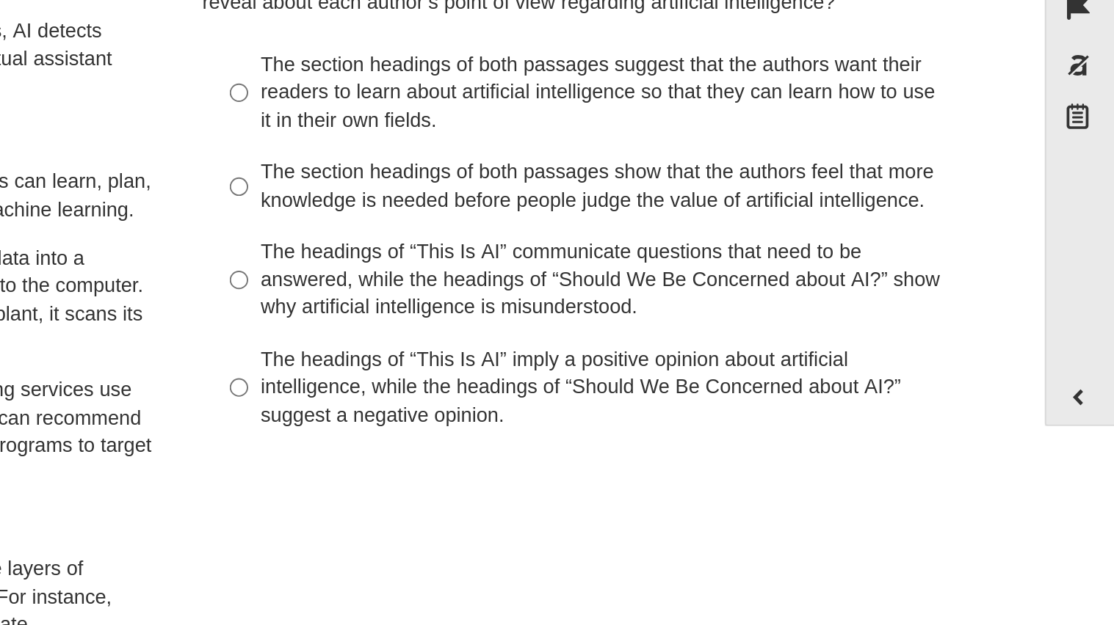
click at [851, 180] on div "The section headings of both passages suggest that the authors want their reade…" at bounding box center [843, 187] width 371 height 43
click at [652, 180] on input "The section headings of both passages suggest that the authors want their reade…" at bounding box center [647, 187] width 10 height 56
radio input "true"
click at [851, 180] on div "The section headings of both passages suggest that the authors want their reade…" at bounding box center [843, 187] width 371 height 43
click at [652, 180] on input "The section headings of both passages suggest that the authors want their reade…" at bounding box center [647, 187] width 10 height 56
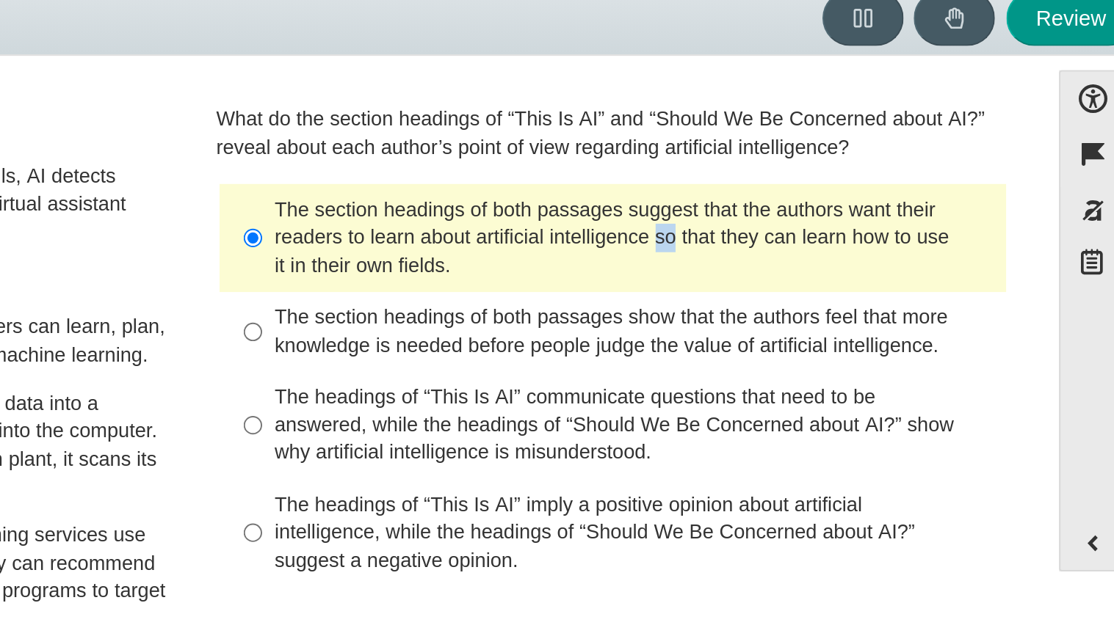
click at [828, 253] on label "The section headings of both passages show that the authors feel that more know…" at bounding box center [833, 235] width 403 height 41
click at [652, 253] on input "The section headings of both passages show that the authors feel that more know…" at bounding box center [647, 235] width 10 height 41
radio input "true"
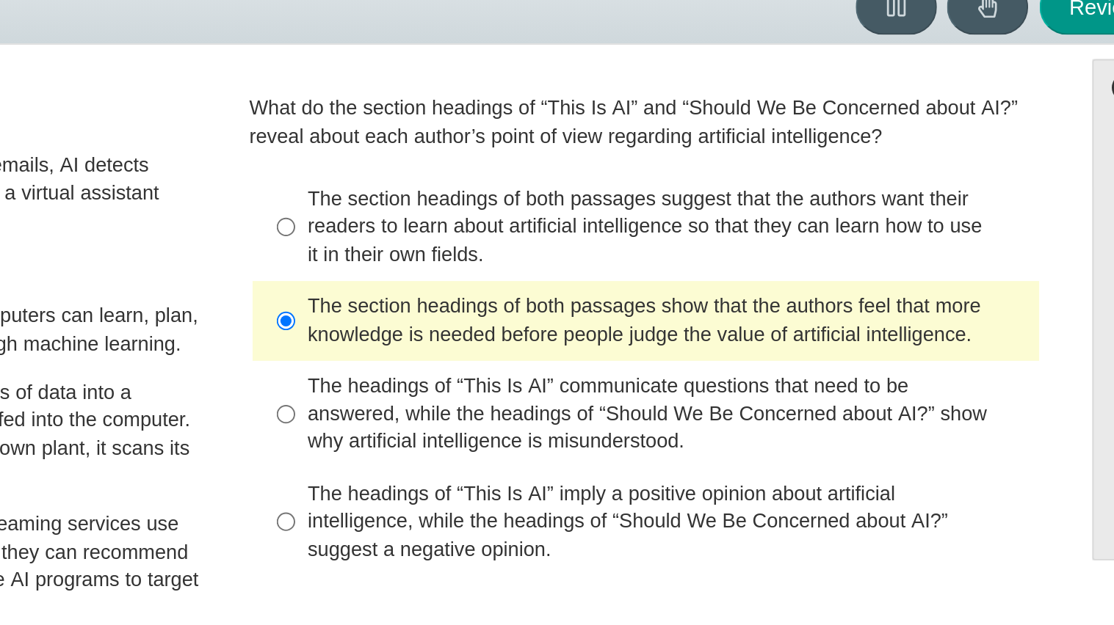
click at [804, 324] on div "The headings of “This Is AI” imply a positive opinion about artificial intellig…" at bounding box center [843, 339] width 371 height 43
click at [652, 324] on input "The headings of “This Is AI” imply a positive opinion about artificial intellig…" at bounding box center [647, 339] width 10 height 56
radio input "true"
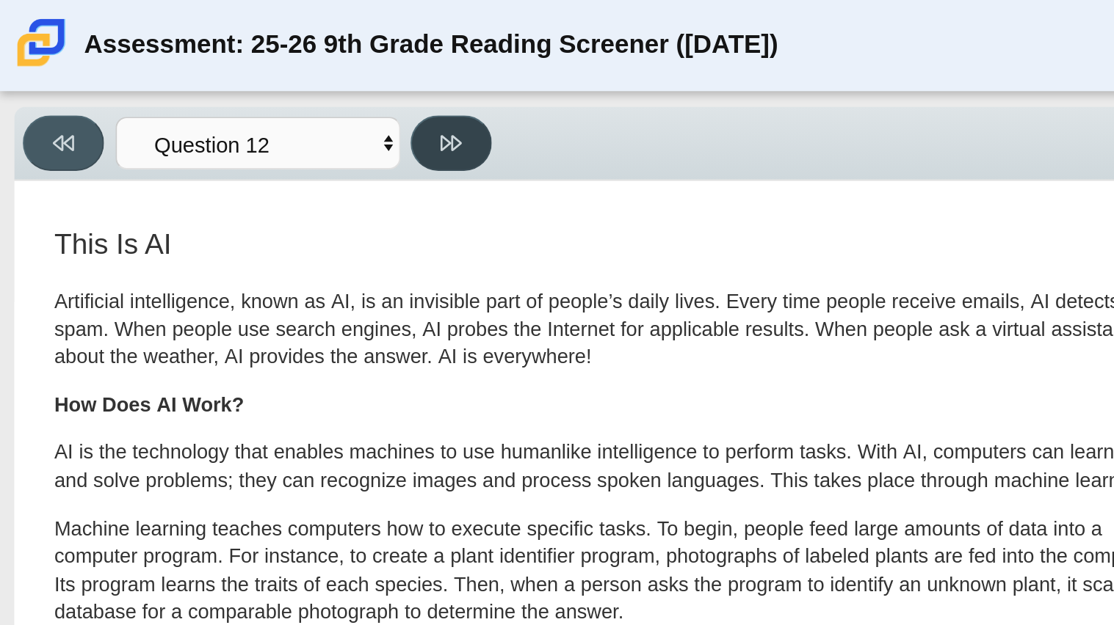
click at [239, 82] on button at bounding box center [232, 73] width 42 height 29
select select "review"
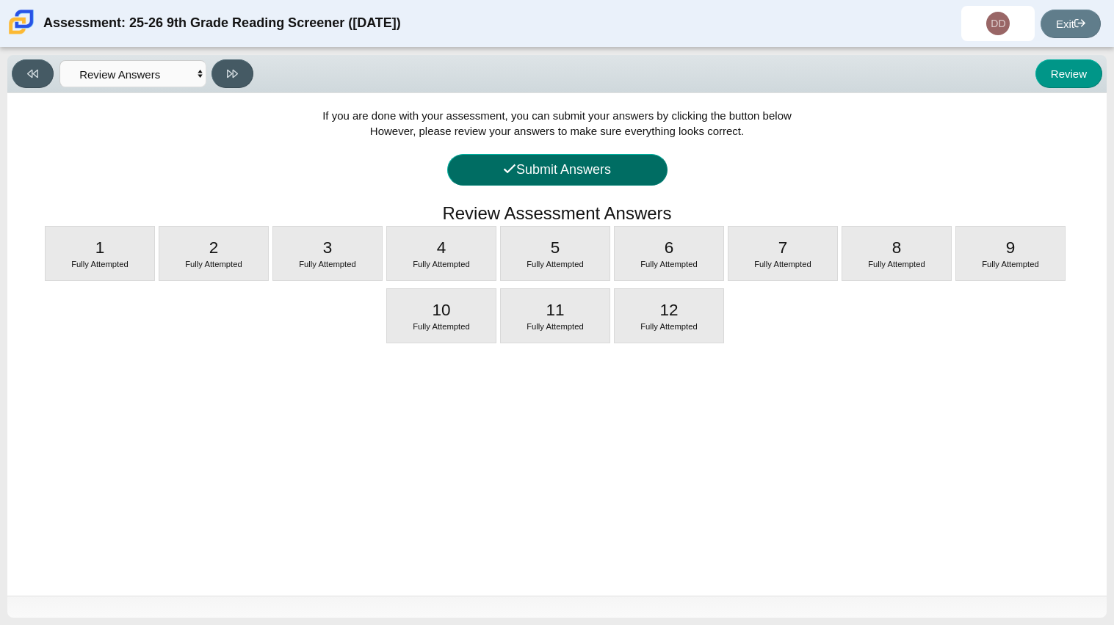
click at [590, 178] on button "Submit Answers" at bounding box center [557, 170] width 220 height 32
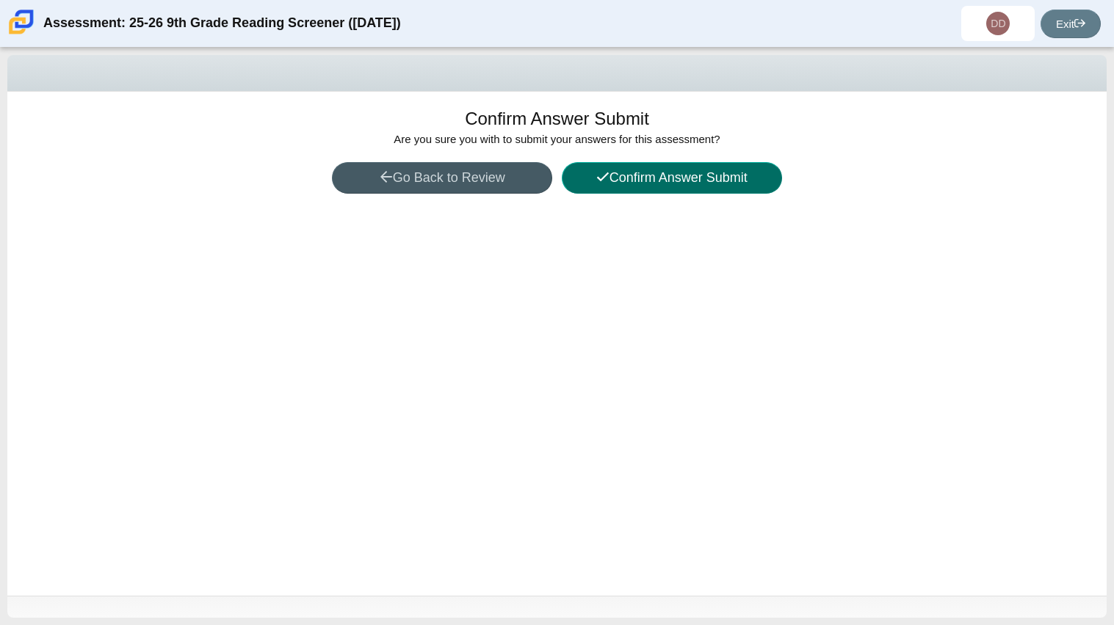
click at [590, 178] on button "Confirm Answer Submit" at bounding box center [672, 178] width 220 height 32
